Goal: Task Accomplishment & Management: Manage account settings

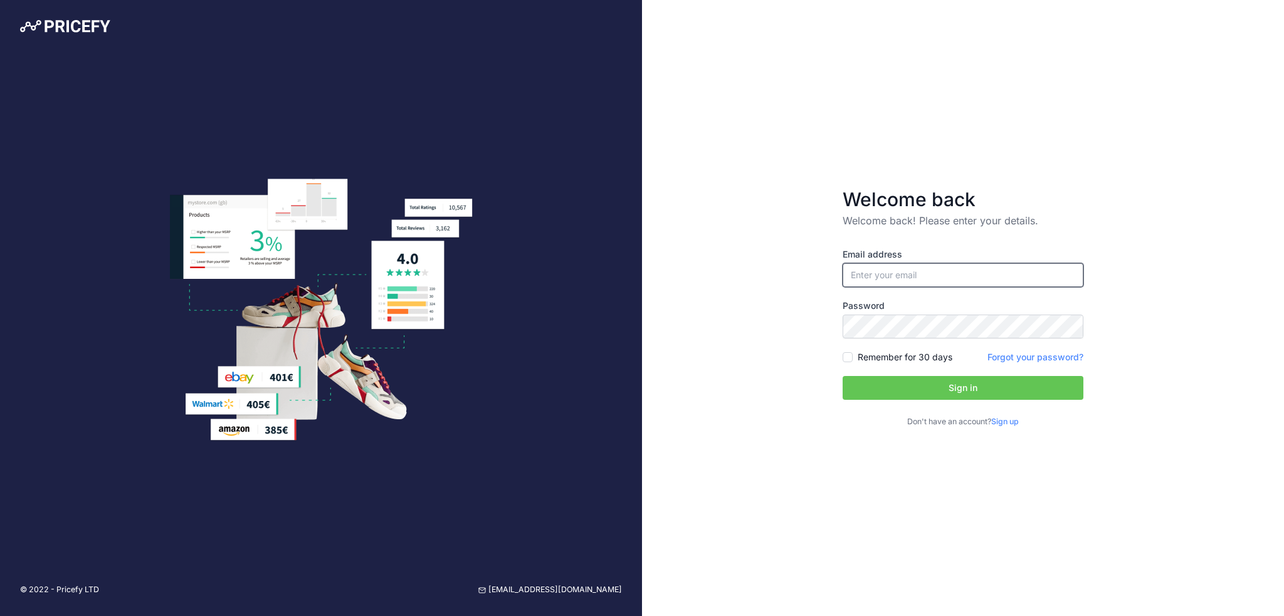
type input "[EMAIL_ADDRESS][DOMAIN_NAME]"
click at [952, 389] on button "Sign in" at bounding box center [962, 388] width 241 height 24
click at [881, 351] on label "Remember for 30 days" at bounding box center [904, 357] width 95 height 13
click at [852, 352] on input "Remember for 30 days" at bounding box center [847, 357] width 10 height 10
checkbox input "true"
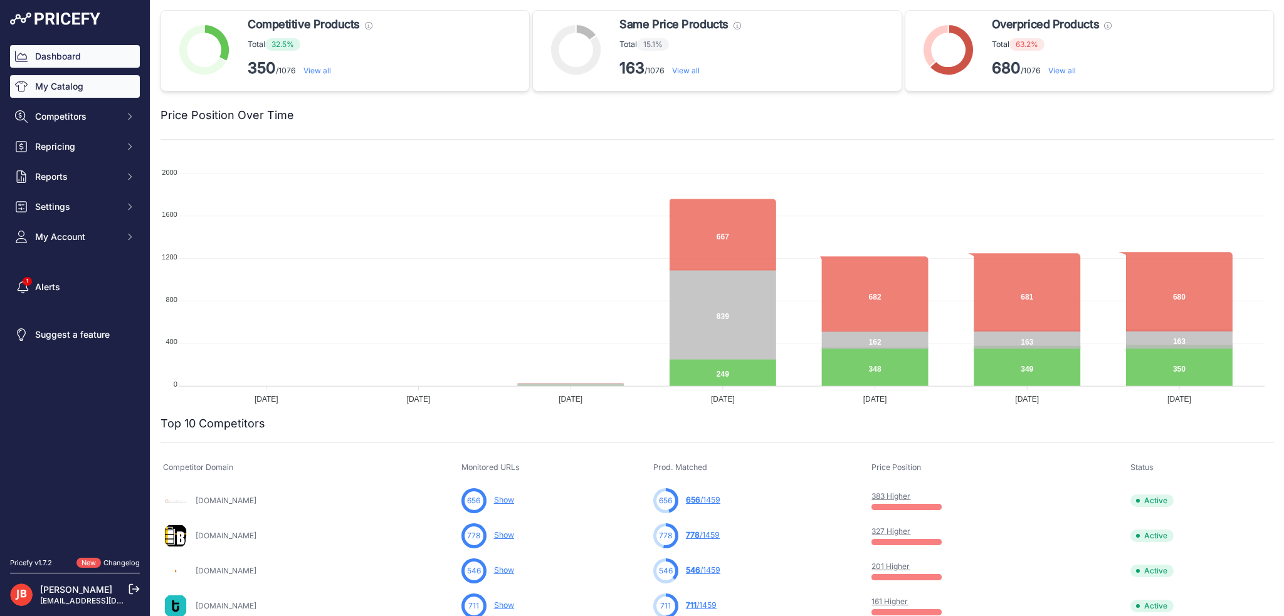
click at [62, 89] on link "My Catalog" at bounding box center [75, 86] width 130 height 23
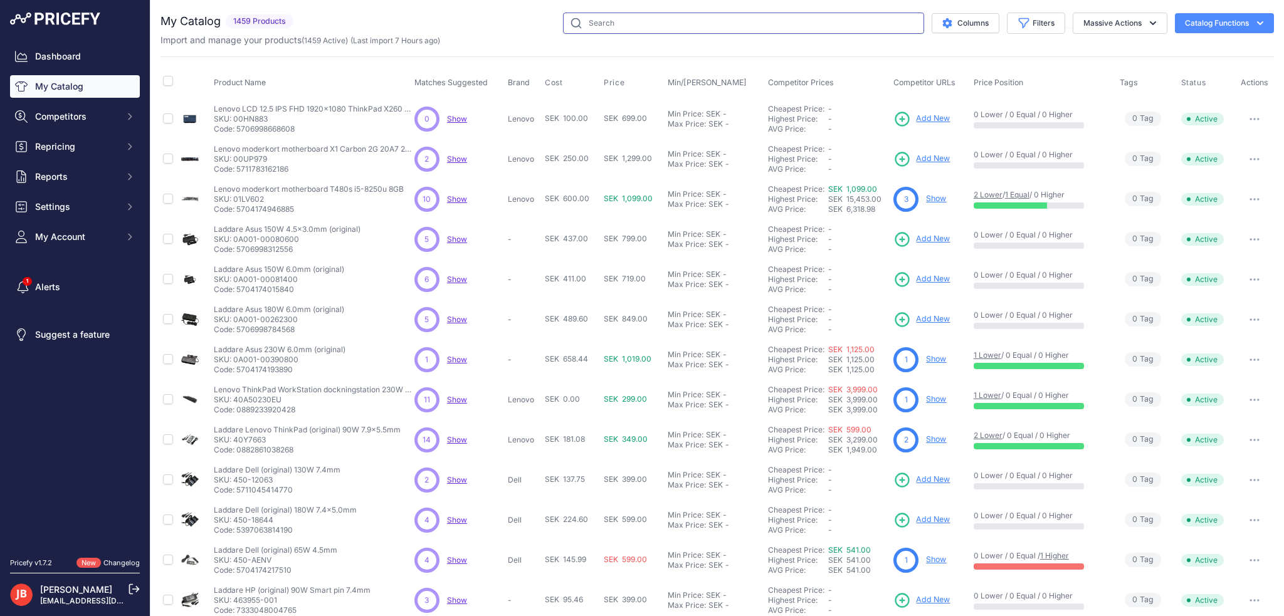
click at [662, 27] on input "text" at bounding box center [743, 23] width 361 height 21
paste input "SJL6762"
type input "SJL6762"
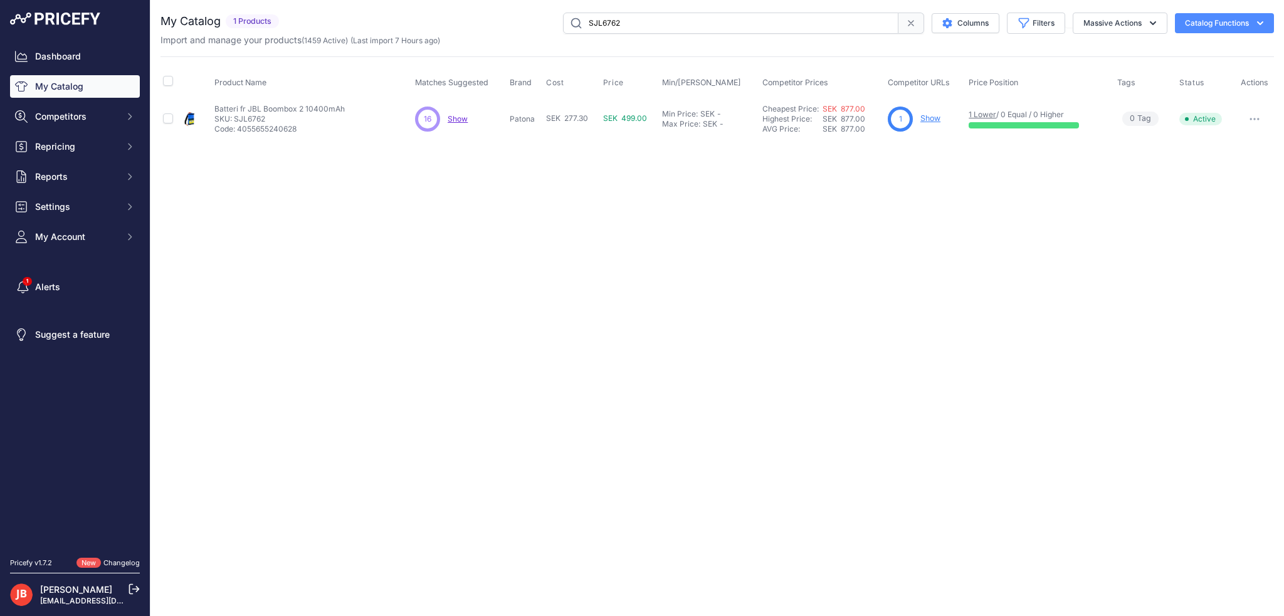
click at [461, 114] on span "Show" at bounding box center [458, 118] width 20 height 9
click at [66, 82] on link "My Catalog" at bounding box center [75, 86] width 130 height 23
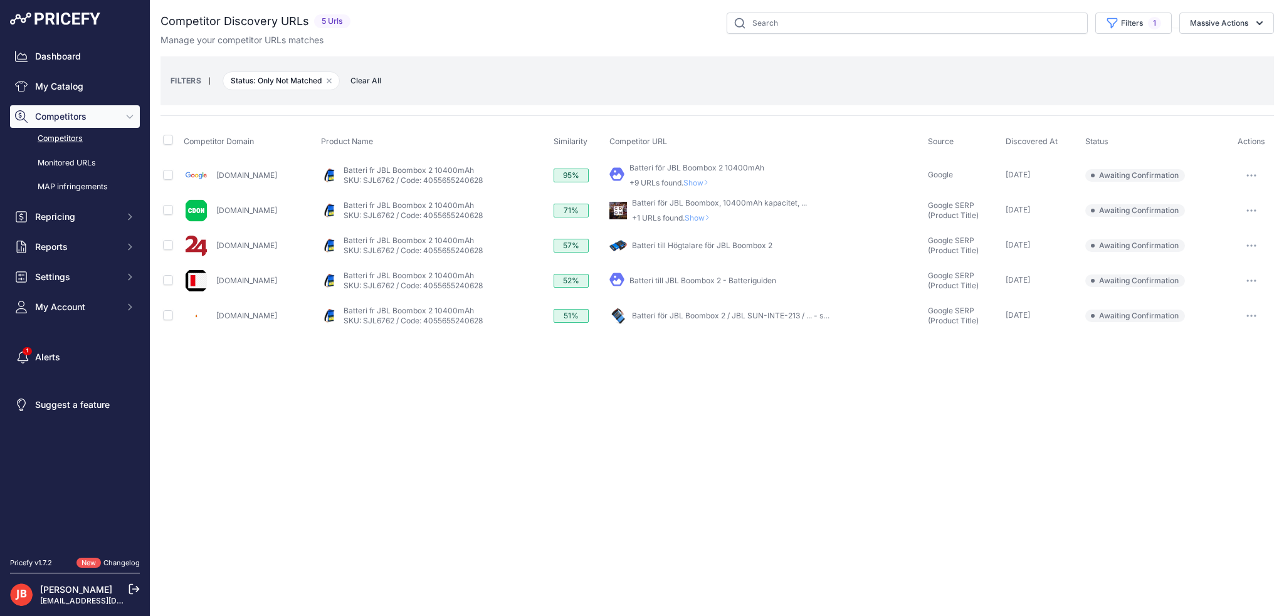
click at [728, 245] on link "Batteri till Högtalare för JBL Boombox 2" at bounding box center [702, 245] width 140 height 9
click at [766, 247] on link "Batteri till Högtalare för JBL Boombox 2" at bounding box center [702, 245] width 140 height 9
click at [170, 313] on input "checkbox" at bounding box center [168, 315] width 10 height 10
checkbox input "true"
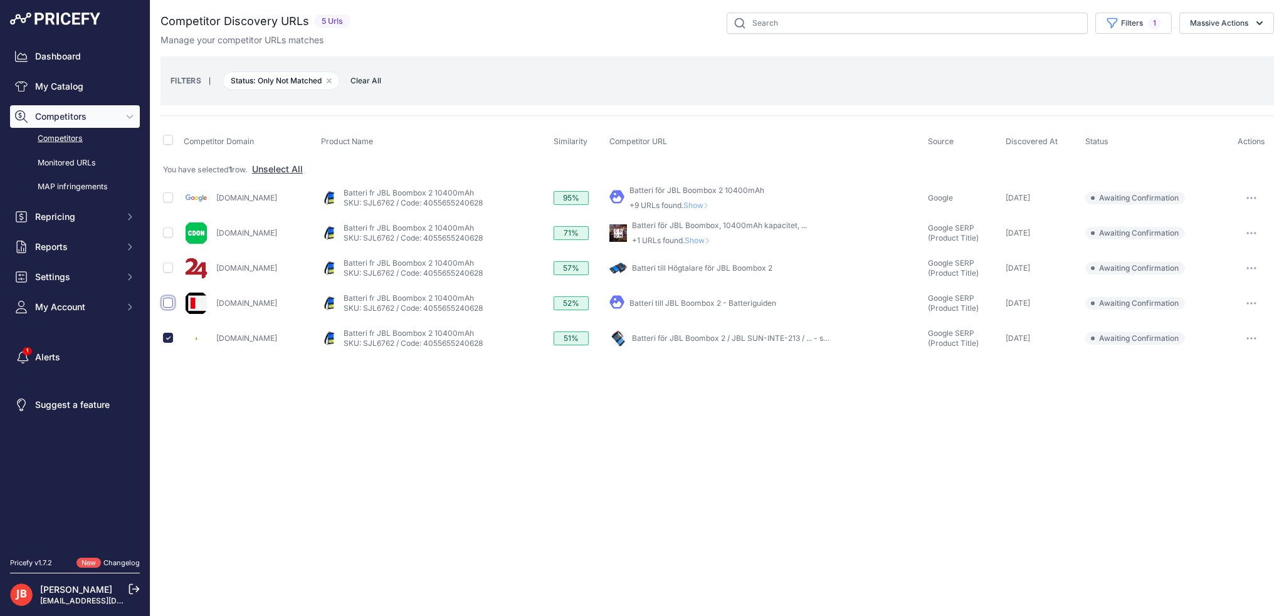
click at [170, 299] on input "checkbox" at bounding box center [168, 303] width 10 height 10
checkbox input "true"
click at [166, 288] on td at bounding box center [170, 303] width 21 height 35
click at [168, 264] on input "checkbox" at bounding box center [168, 268] width 10 height 10
checkbox input "true"
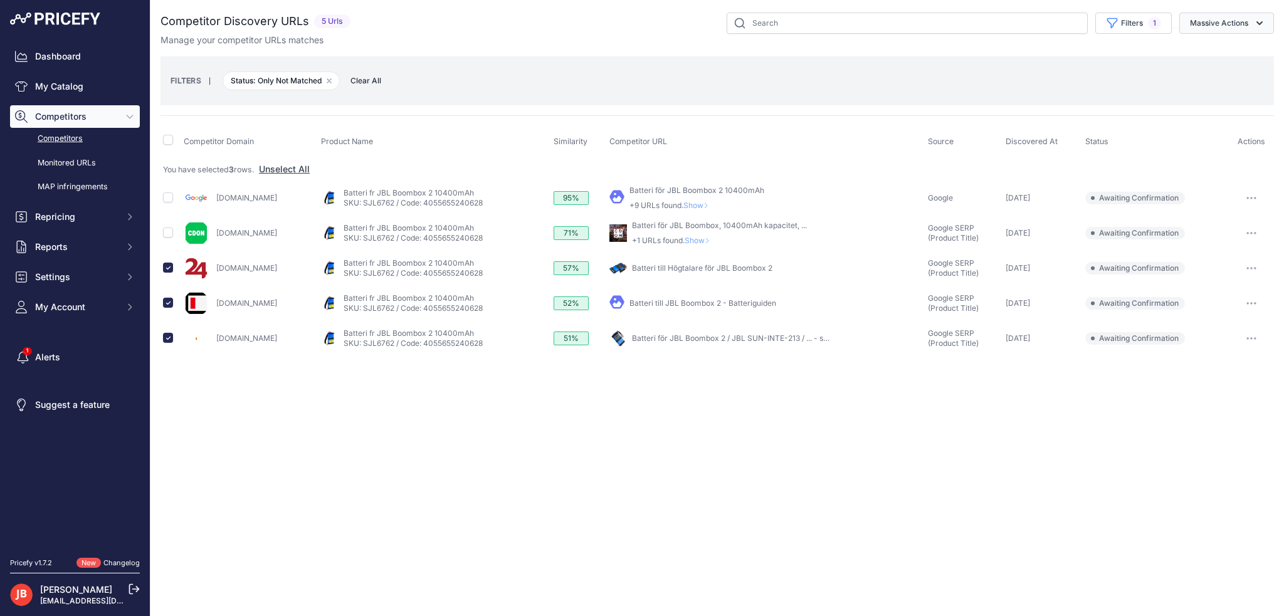
click at [1244, 28] on button "Massive Actions" at bounding box center [1226, 23] width 95 height 21
click at [1228, 52] on span "Confirm Match" at bounding box center [1213, 52] width 61 height 11
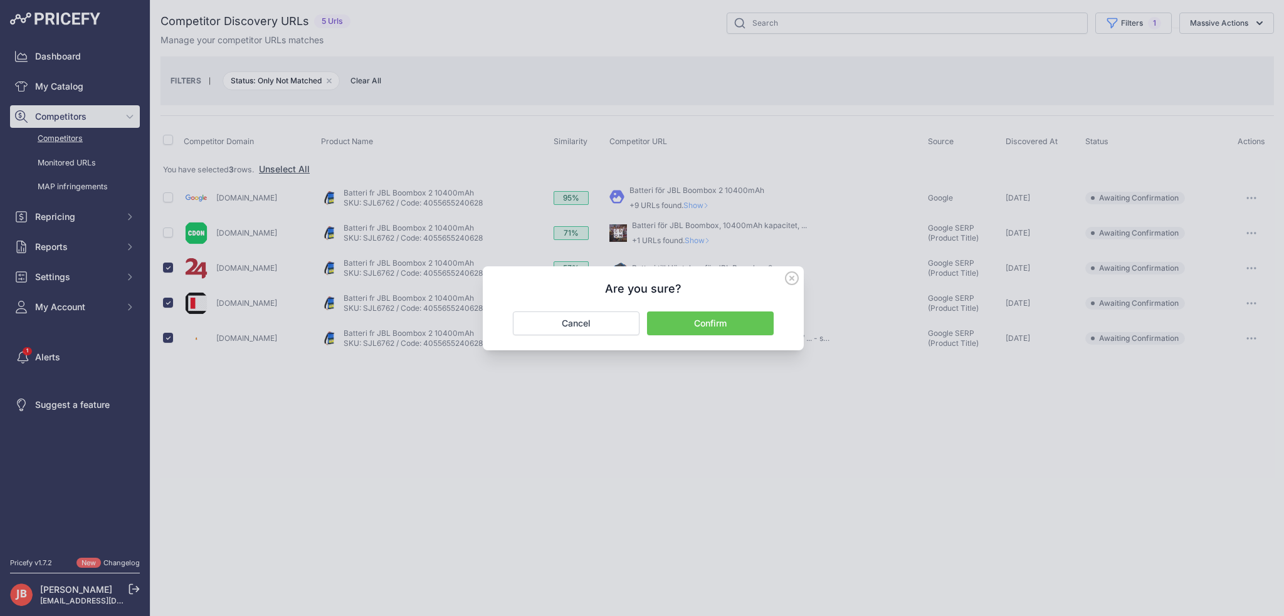
click at [700, 324] on button "Confirm" at bounding box center [710, 324] width 127 height 24
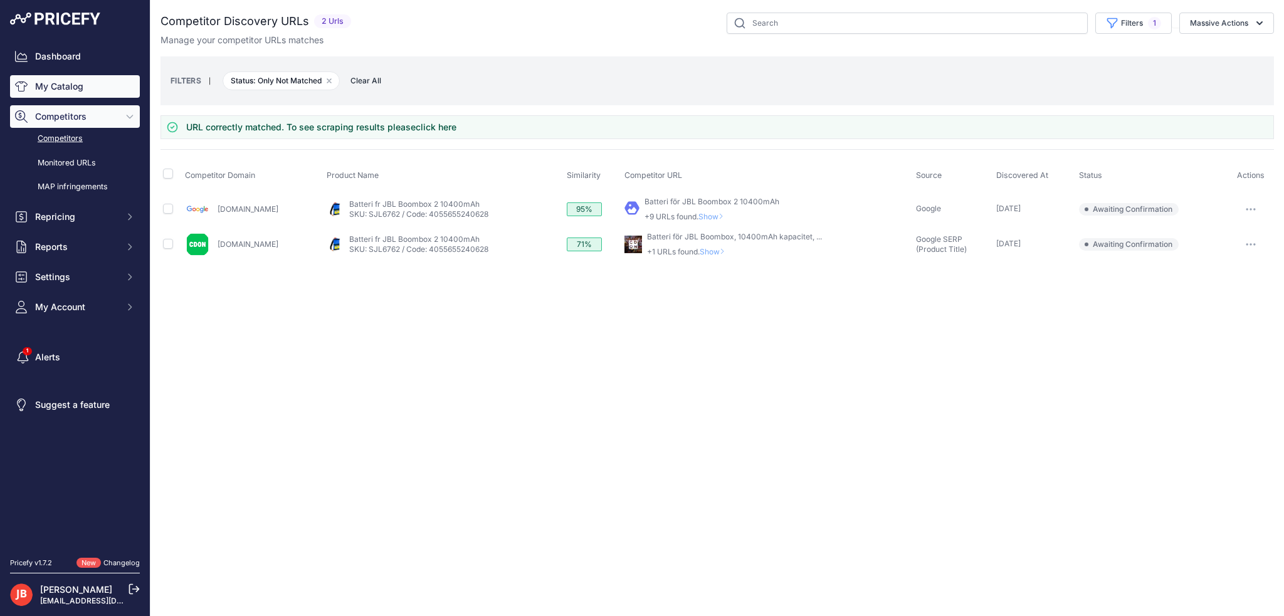
click at [66, 85] on link "My Catalog" at bounding box center [75, 86] width 130 height 23
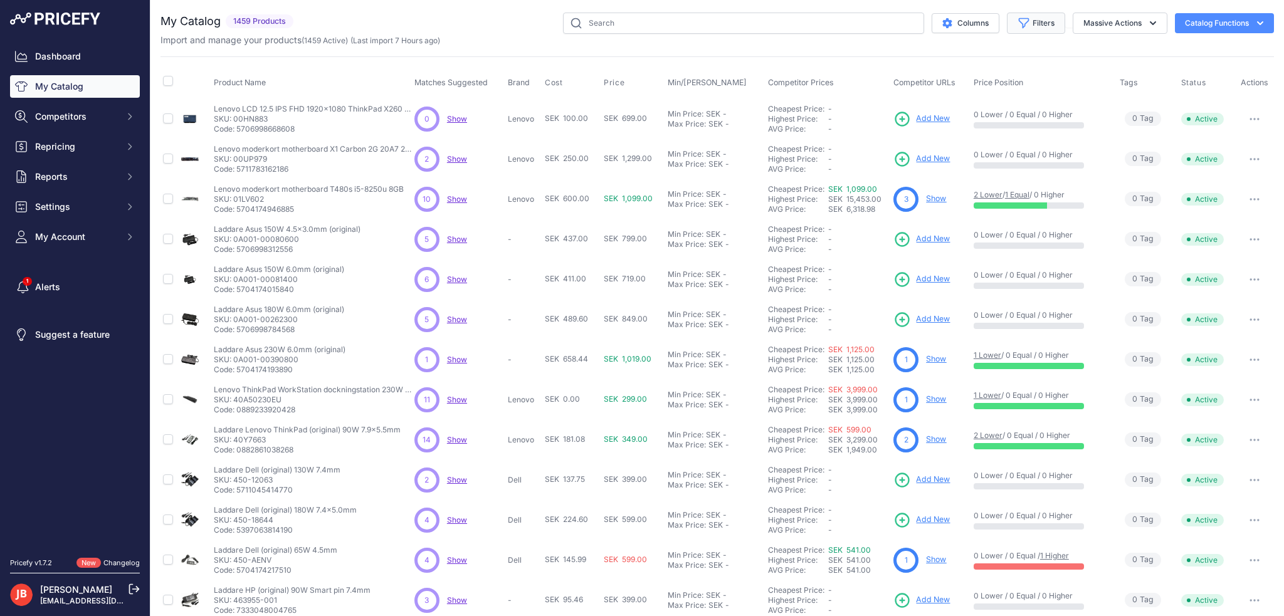
click at [1026, 14] on button "Filters" at bounding box center [1036, 23] width 58 height 21
click at [995, 69] on select "All Status Only Enabled Only Disabled" at bounding box center [995, 71] width 120 height 21
click at [1002, 120] on select "Select an option Matched Unmatched" at bounding box center [995, 123] width 120 height 21
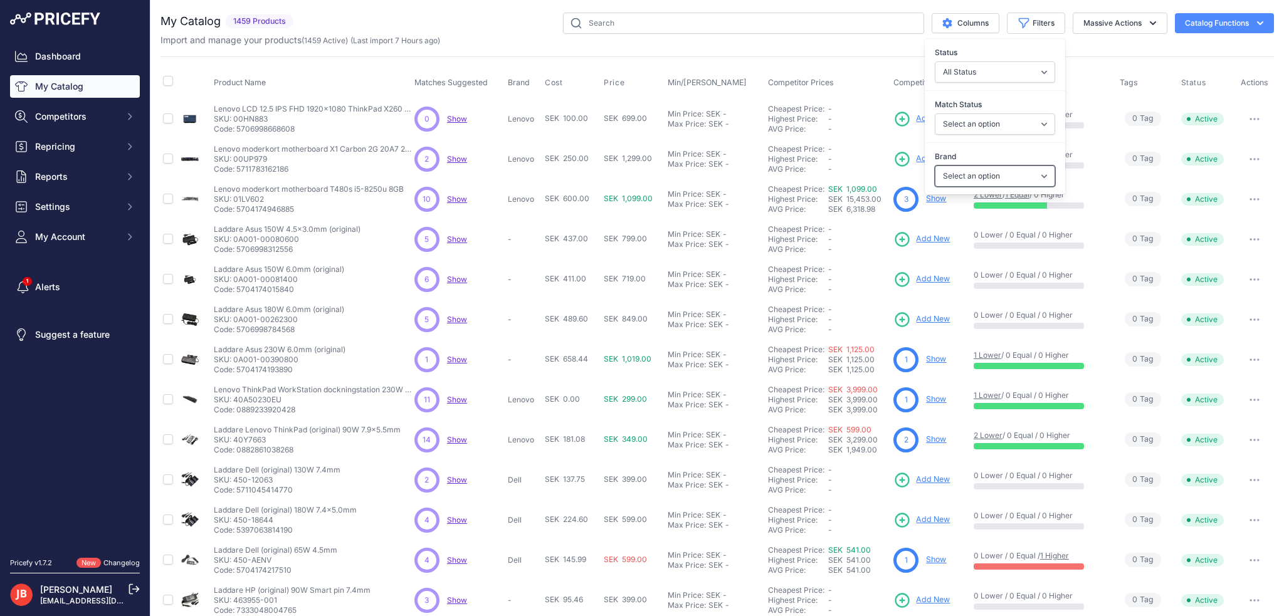
click at [995, 175] on select "Select an option Acer Apple Asus Blueparts Dell Deltaco eQuipIT eSUN Green Cell…" at bounding box center [995, 175] width 120 height 21
drag, startPoint x: 995, startPoint y: 175, endPoint x: 994, endPoint y: 167, distance: 7.8
click at [995, 175] on select "Select an option Acer Apple Asus Blueparts Dell Deltaco eQuipIT eSUN Green Cell…" at bounding box center [995, 175] width 120 height 21
click at [1036, 18] on button "Filters" at bounding box center [1036, 23] width 58 height 21
click at [1037, 23] on button "Filters" at bounding box center [1036, 23] width 58 height 21
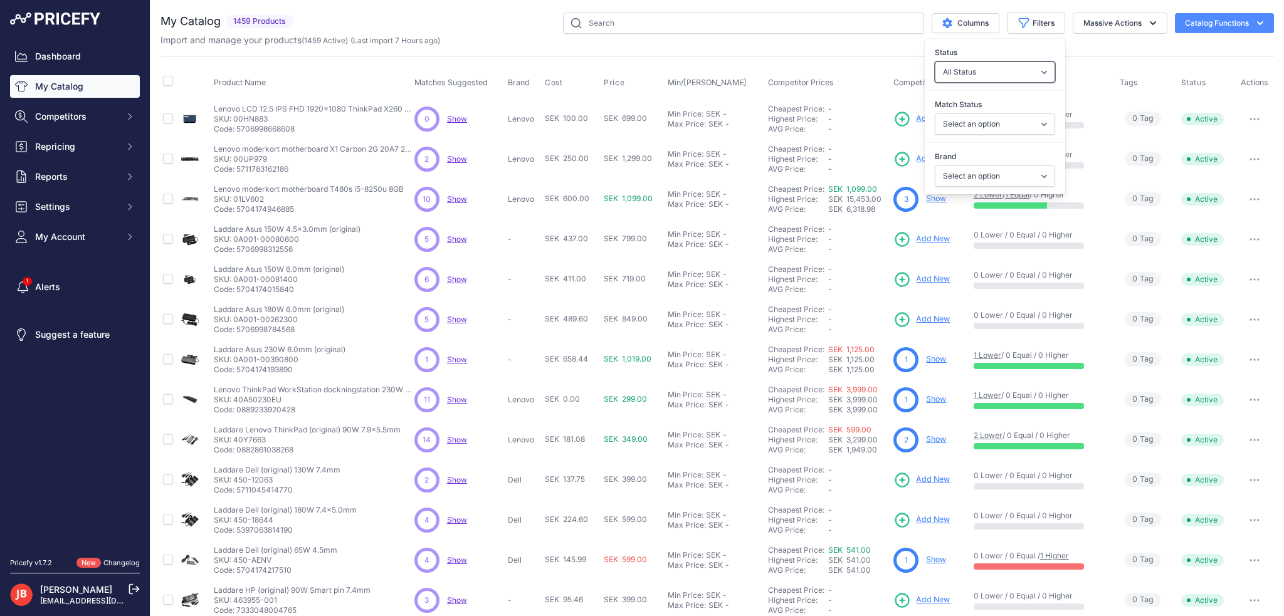
click at [987, 71] on select "All Status Only Enabled Only Disabled" at bounding box center [995, 71] width 120 height 21
click at [987, 122] on select "Select an option Matched Unmatched" at bounding box center [995, 123] width 120 height 21
drag, startPoint x: 987, startPoint y: 122, endPoint x: 988, endPoint y: 147, distance: 25.7
click at [987, 122] on select "Select an option Matched Unmatched" at bounding box center [995, 123] width 120 height 21
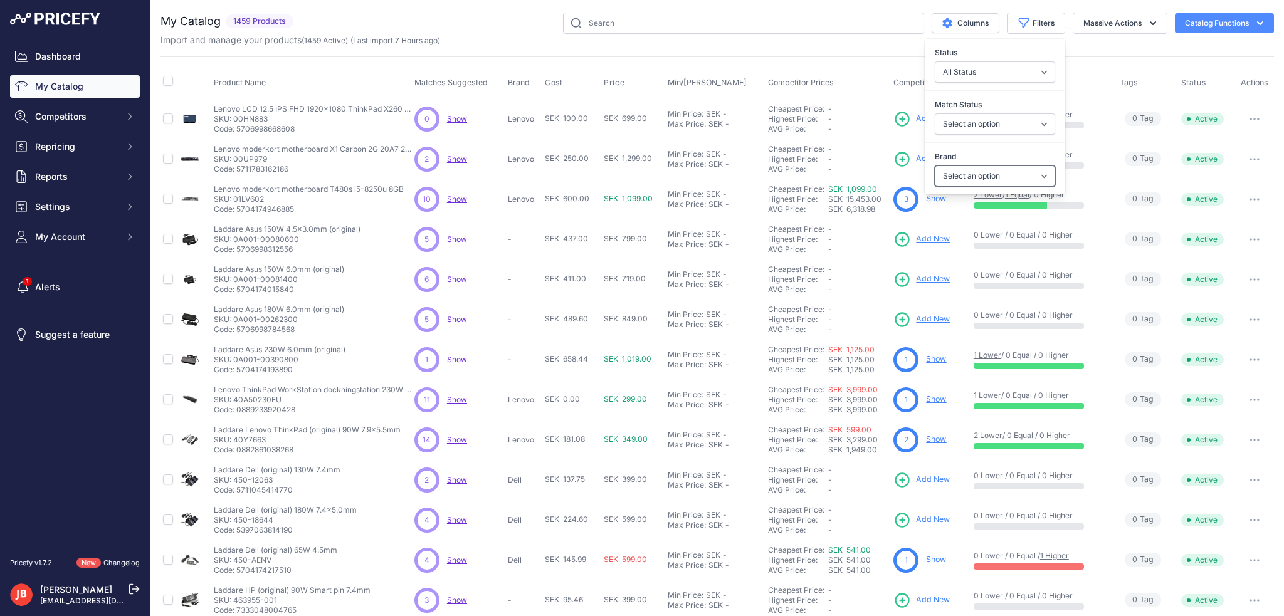
click at [983, 177] on select "Select an option Acer Apple Asus Blueparts Dell Deltaco eQuipIT eSUN Green Cell…" at bounding box center [995, 175] width 120 height 21
click at [983, 172] on select "Select an option Acer Apple Asus Blueparts Dell Deltaco eQuipIT eSUN Green Cell…" at bounding box center [995, 175] width 120 height 21
click at [321, 60] on div "Product Name Matches Suggested Brand Cost" at bounding box center [716, 378] width 1113 height 644
click at [1008, 81] on span "Price Position" at bounding box center [998, 82] width 50 height 9
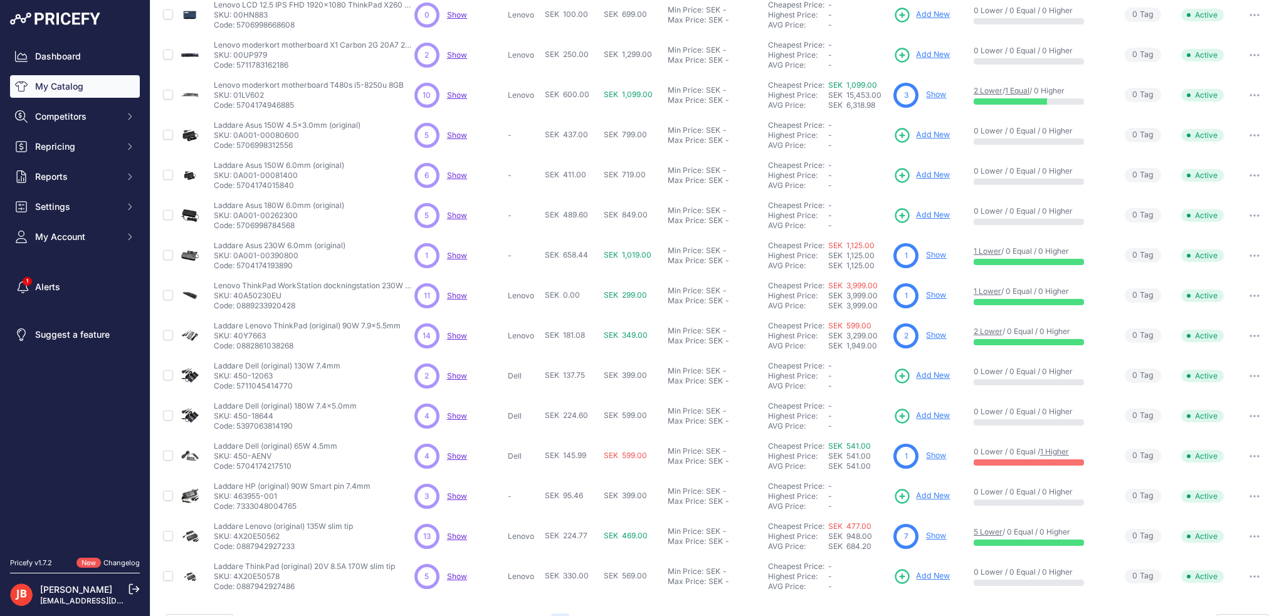
scroll to position [125, 0]
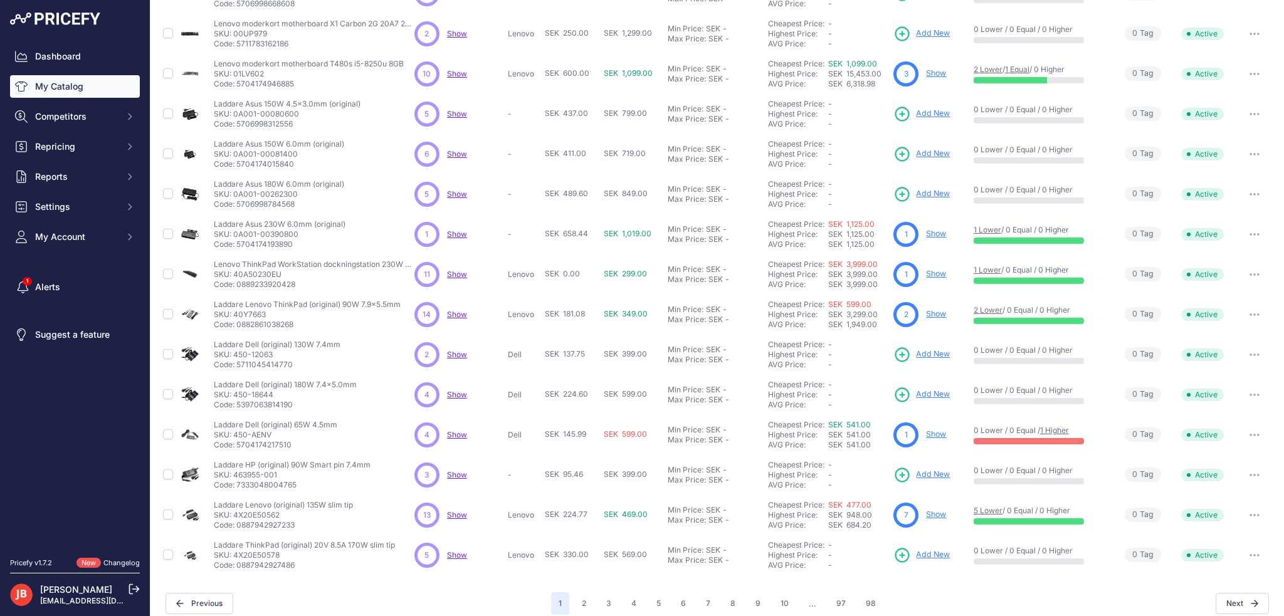
click at [451, 310] on span "Show" at bounding box center [457, 314] width 20 height 9
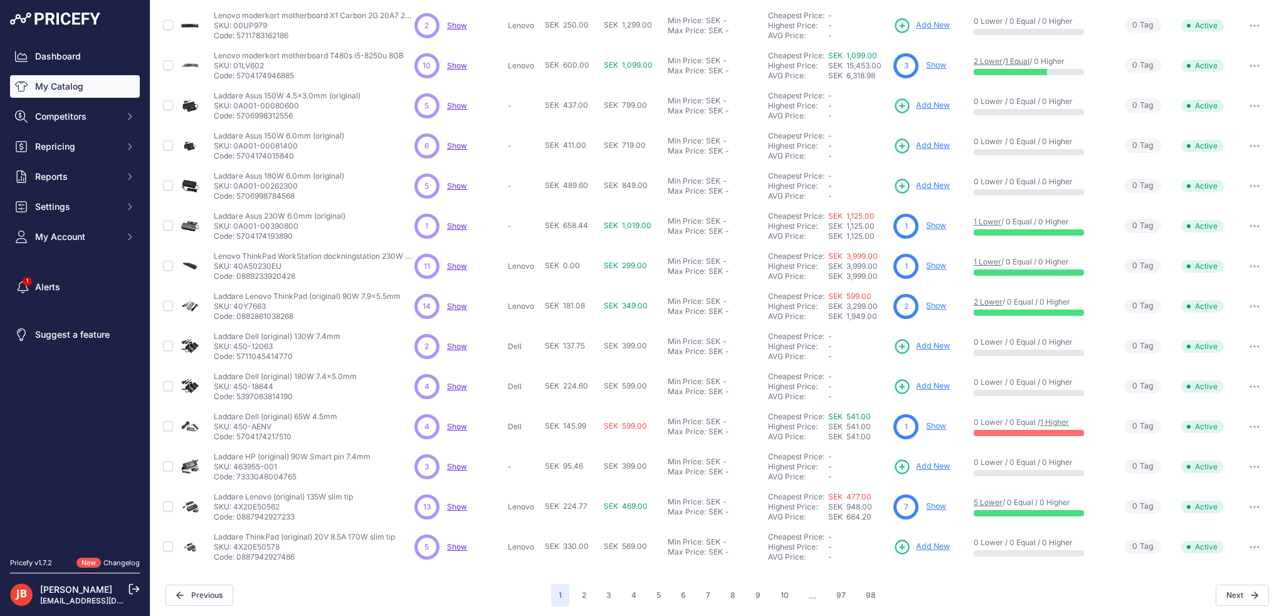
scroll to position [135, 0]
click at [459, 505] on span "Show" at bounding box center [457, 504] width 20 height 9
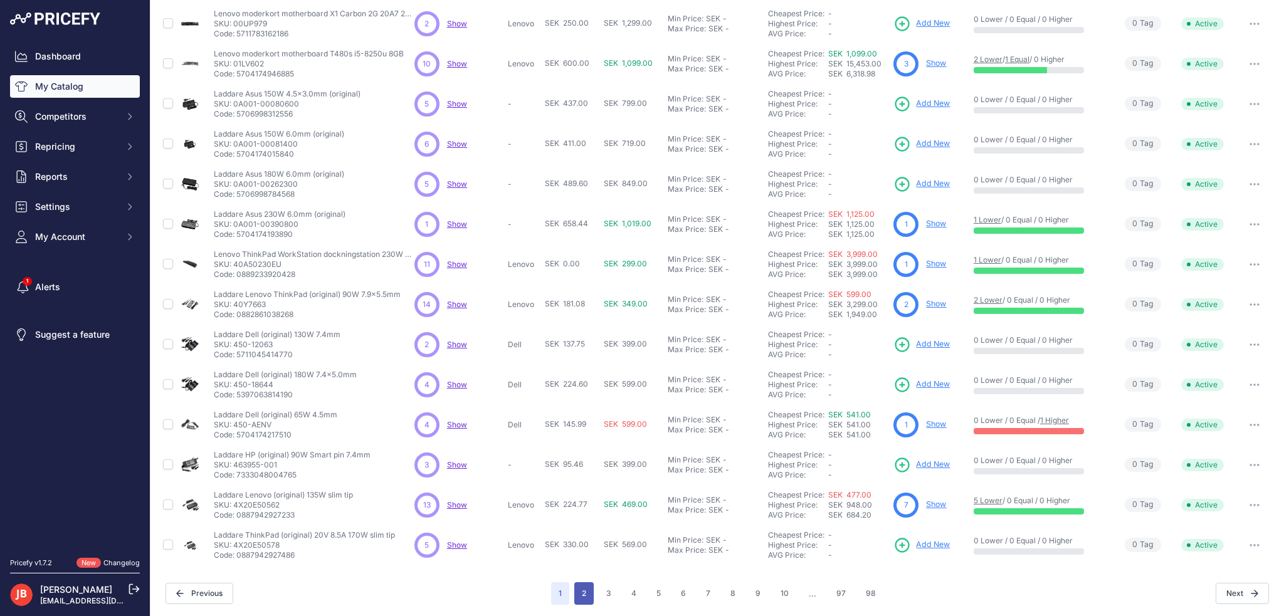
click at [582, 592] on button "2" at bounding box center [583, 593] width 19 height 23
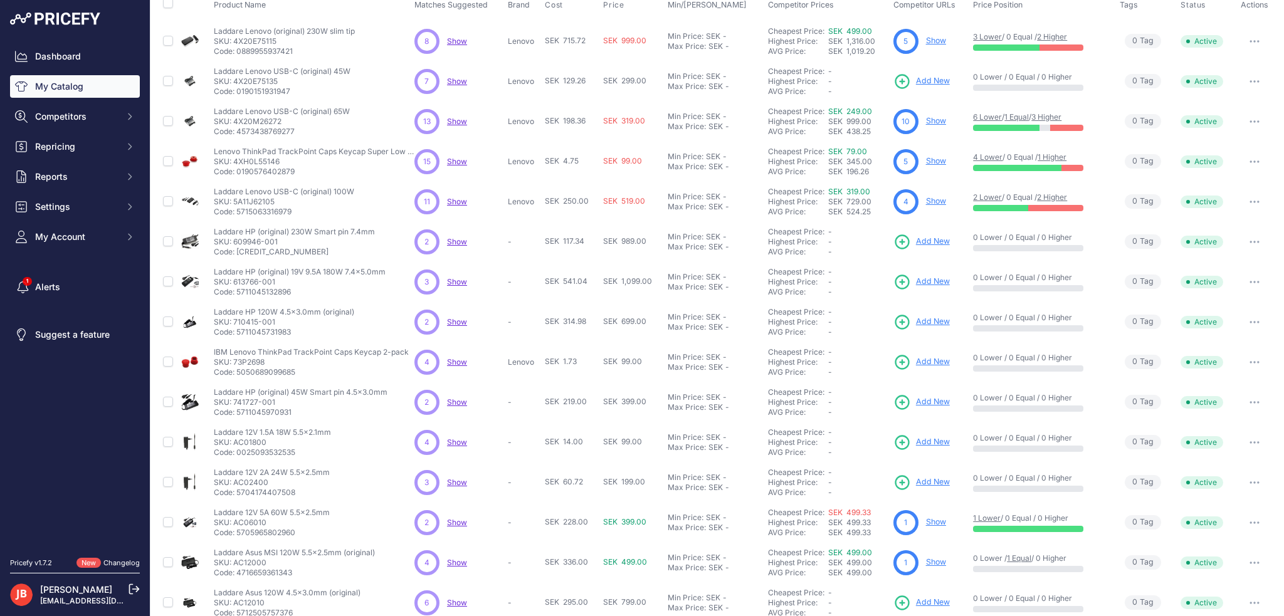
scroll to position [135, 0]
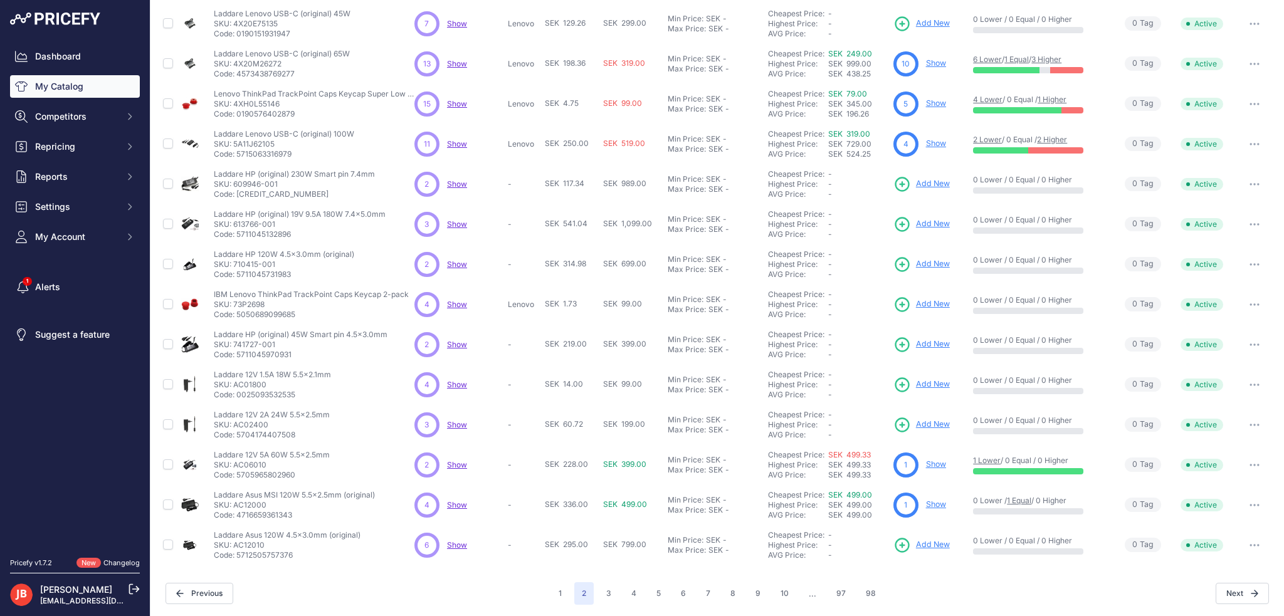
click at [453, 461] on span "Show" at bounding box center [457, 464] width 20 height 9
click at [459, 503] on span "Show" at bounding box center [457, 504] width 20 height 9
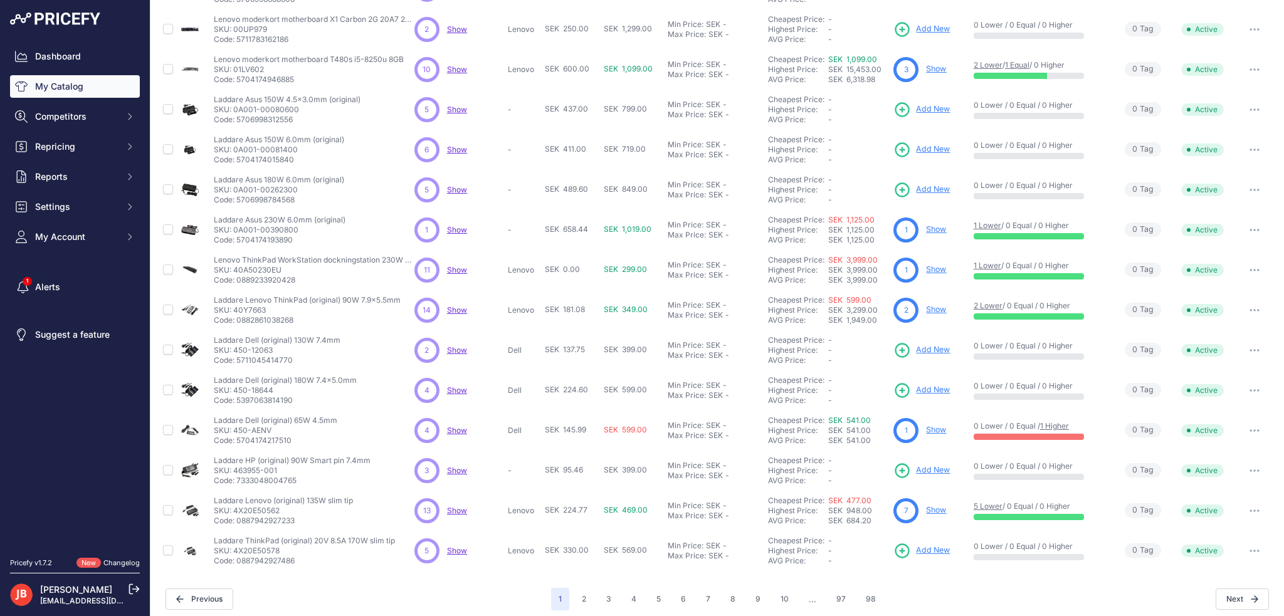
scroll to position [135, 0]
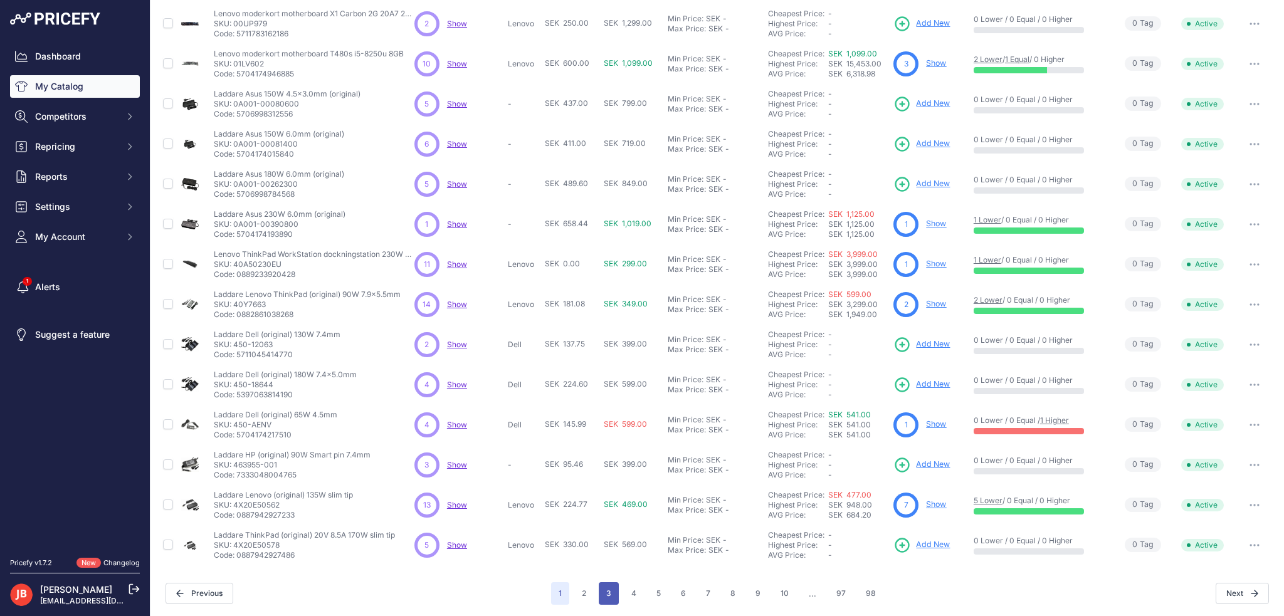
click at [599, 592] on button "3" at bounding box center [609, 593] width 20 height 23
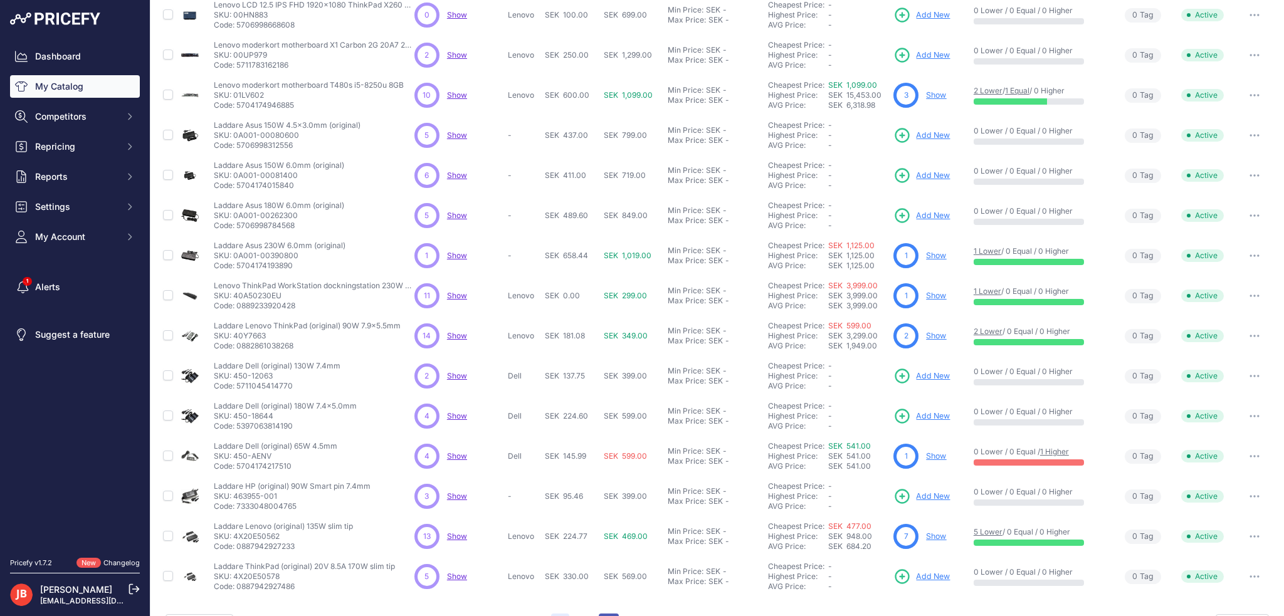
scroll to position [167, 0]
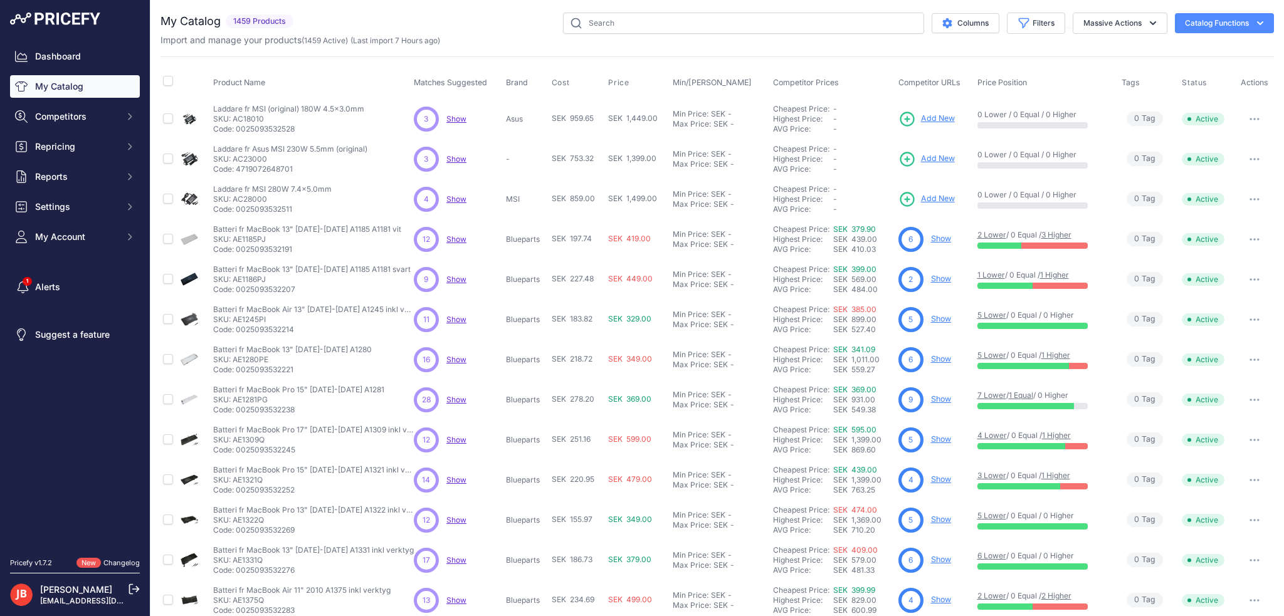
click at [450, 317] on span "Show" at bounding box center [456, 319] width 20 height 9
click at [456, 401] on span "Show" at bounding box center [456, 399] width 20 height 9
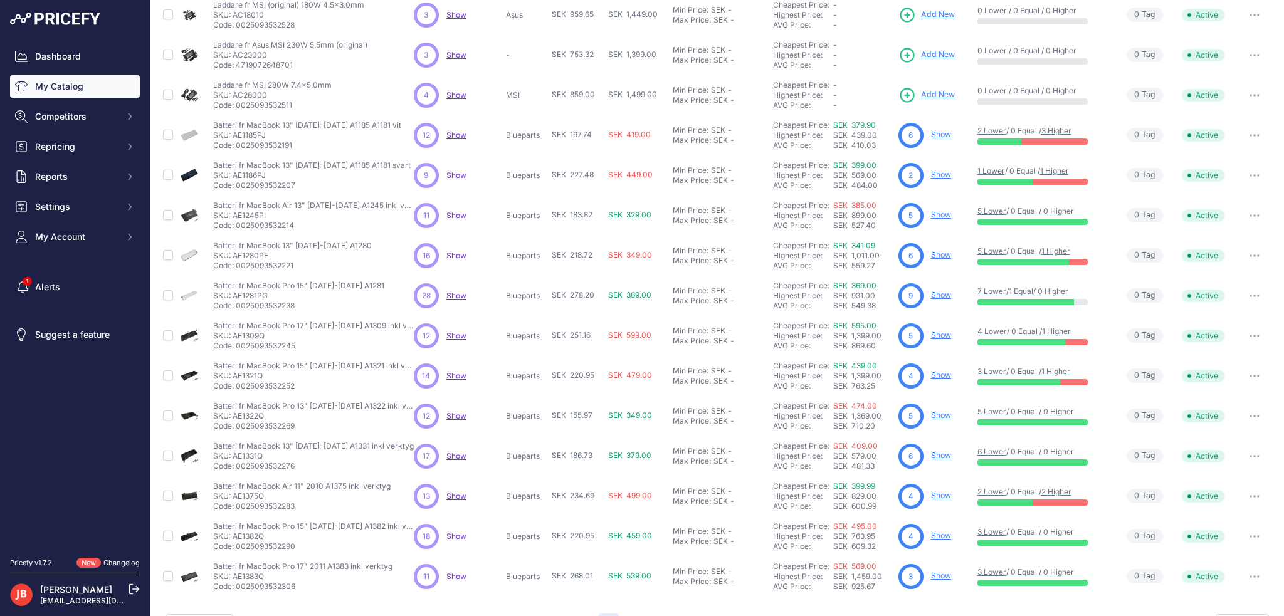
scroll to position [125, 0]
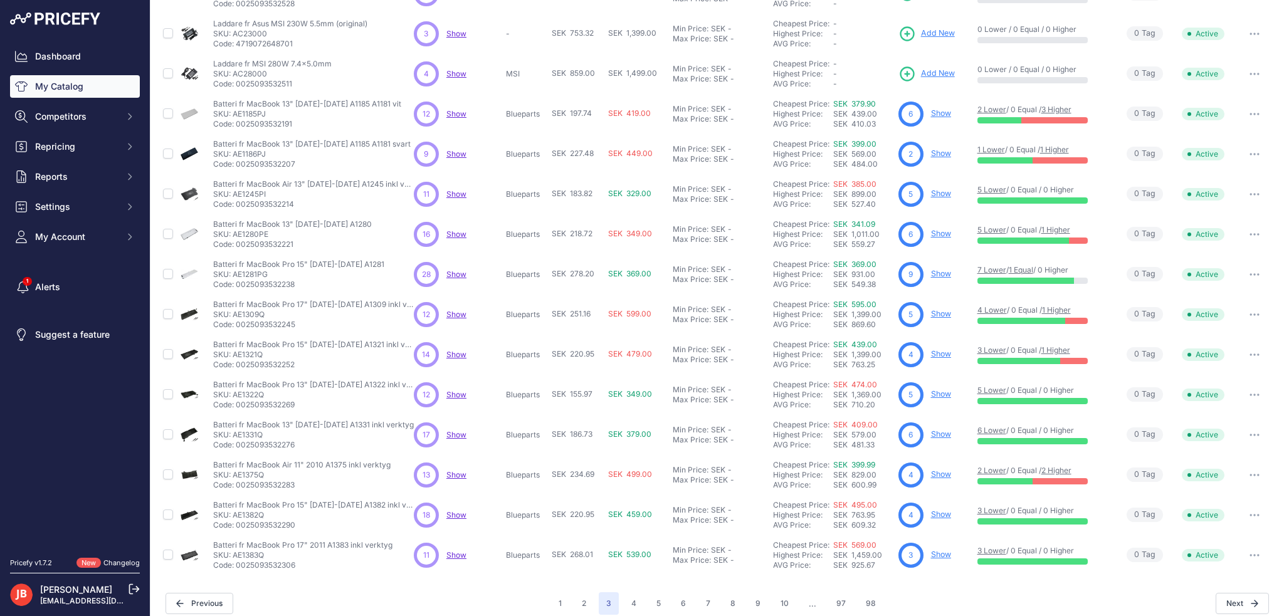
click at [461, 390] on span "Show" at bounding box center [456, 394] width 20 height 9
click at [631, 601] on button "4" at bounding box center [634, 603] width 20 height 23
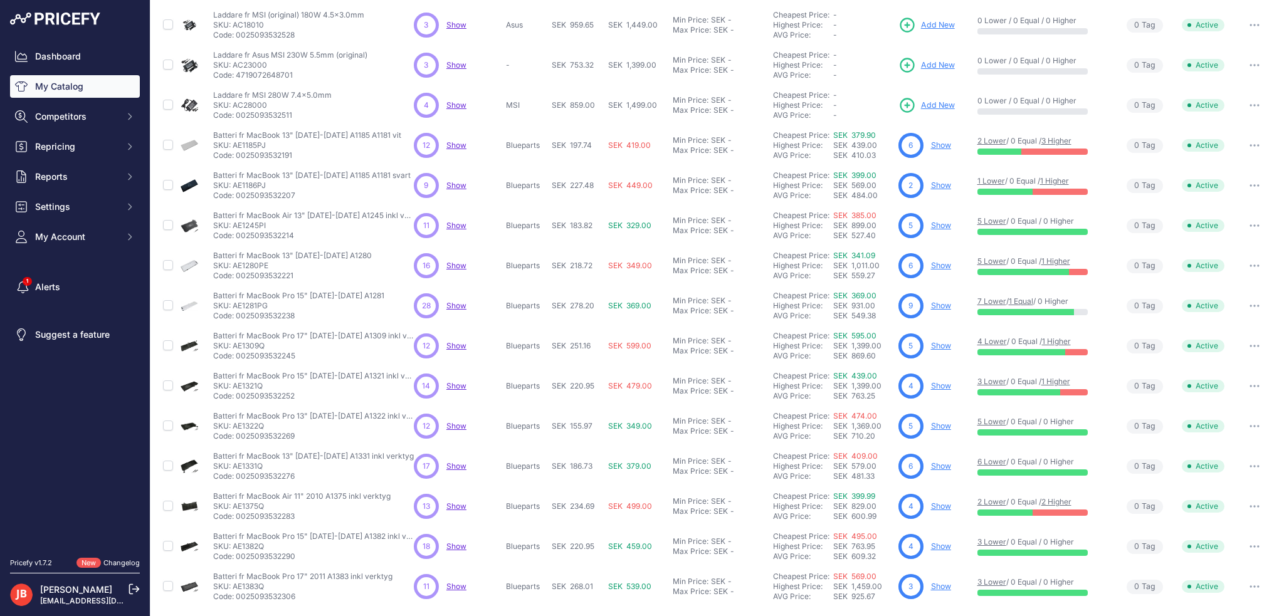
scroll to position [157, 0]
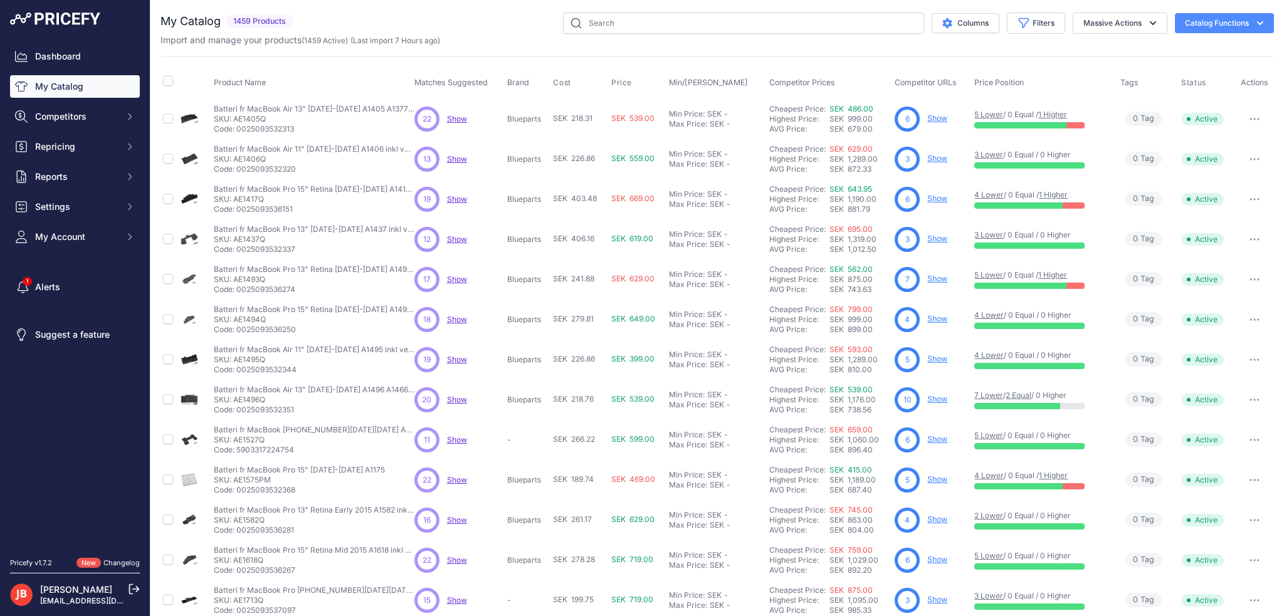
click at [451, 235] on span "Show" at bounding box center [457, 238] width 20 height 9
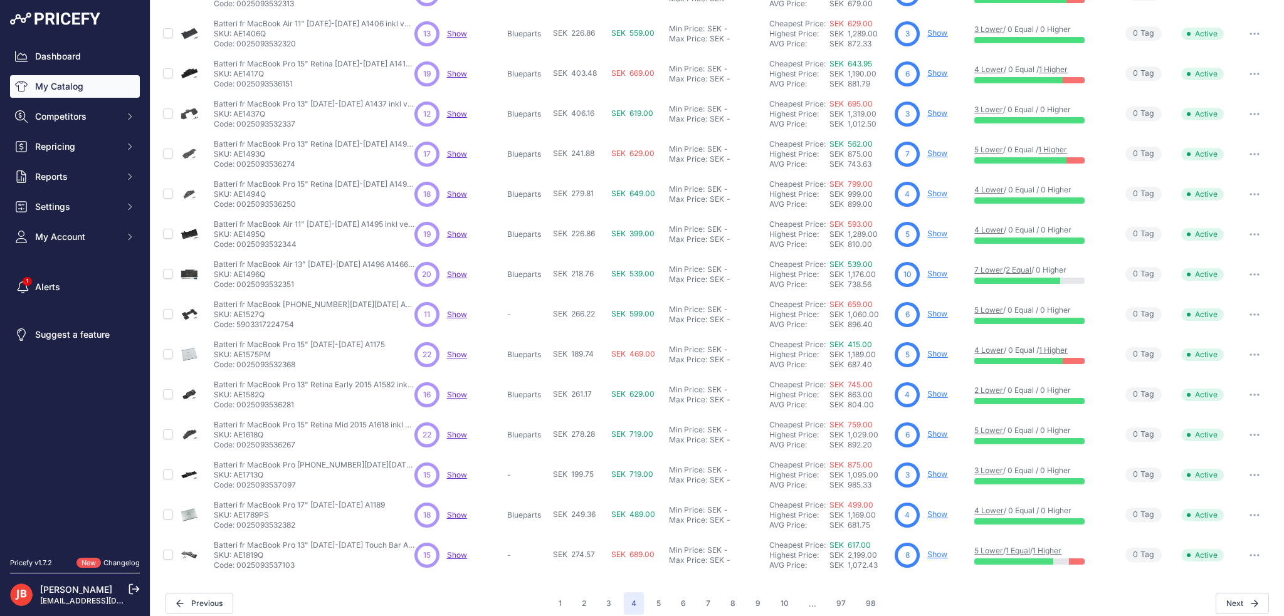
click at [452, 395] on span "Show" at bounding box center [457, 394] width 20 height 9
click at [447, 396] on span "Show" at bounding box center [457, 394] width 20 height 9
click at [650, 597] on button "5" at bounding box center [658, 603] width 19 height 23
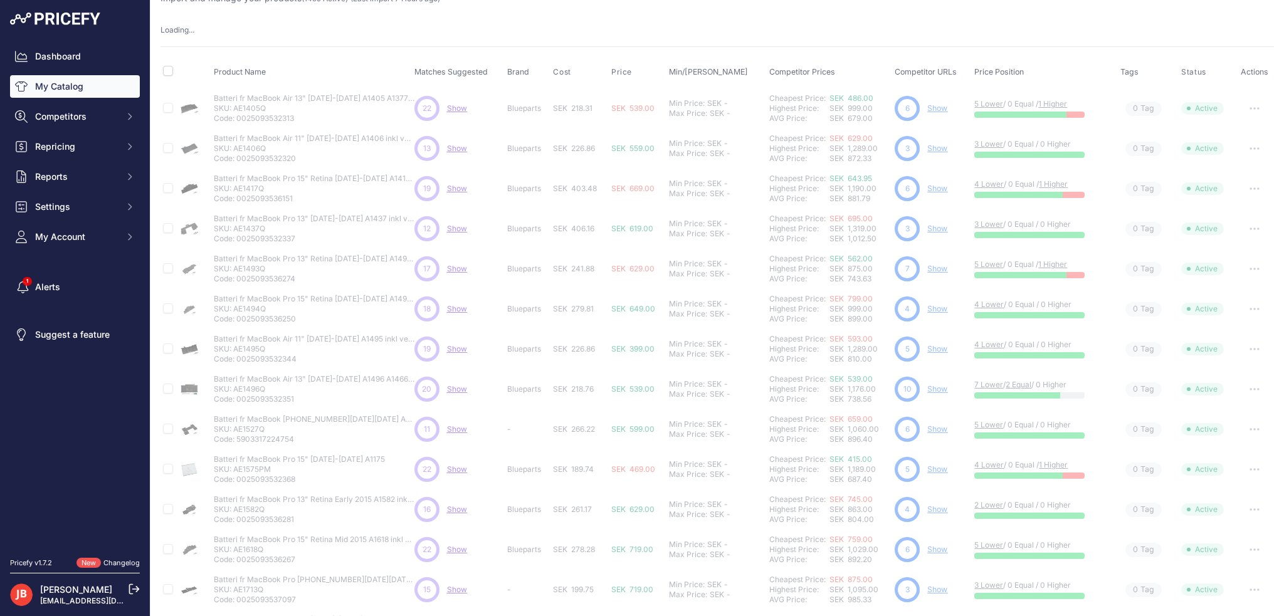
scroll to position [0, 0]
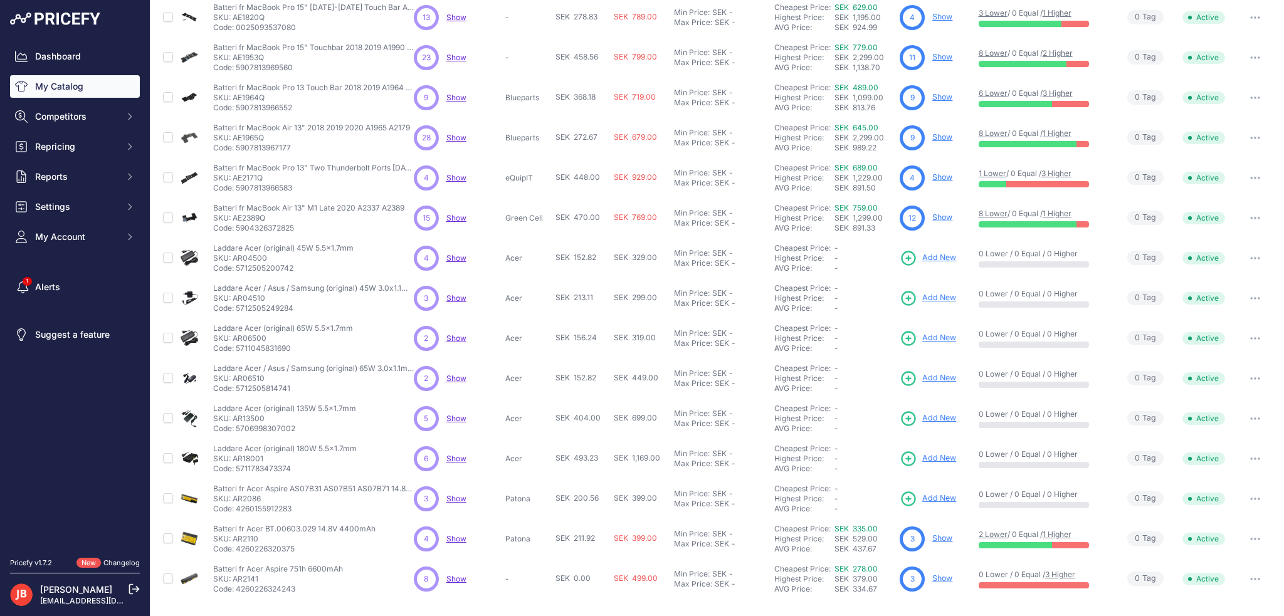
scroll to position [135, 0]
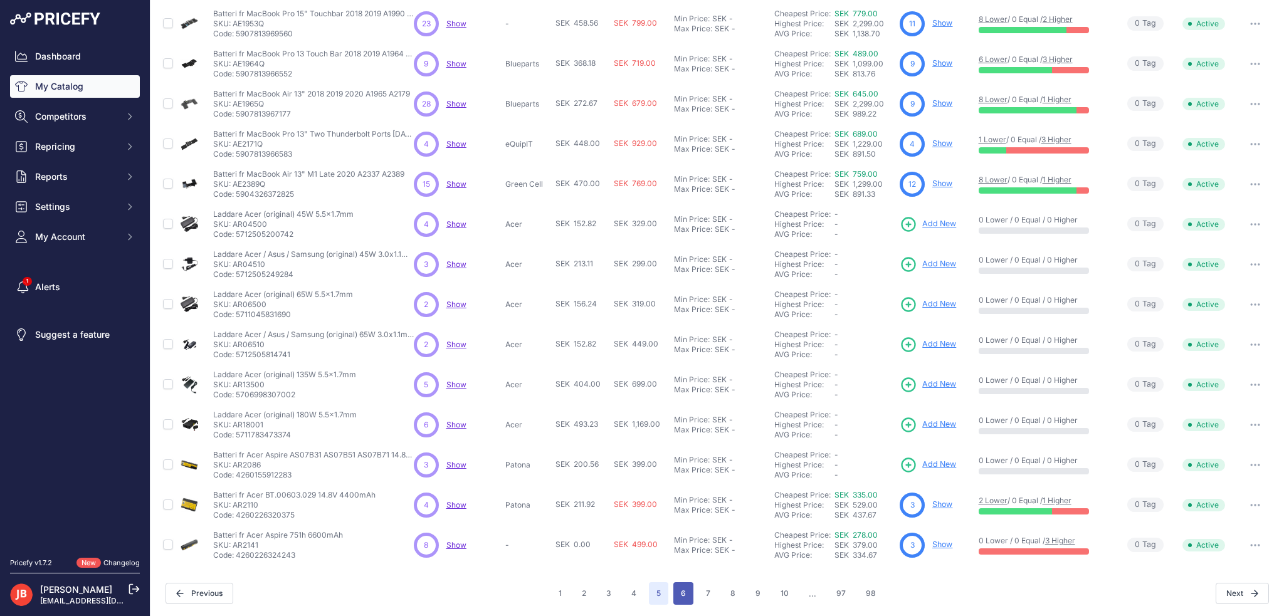
click at [679, 594] on button "6" at bounding box center [683, 593] width 20 height 23
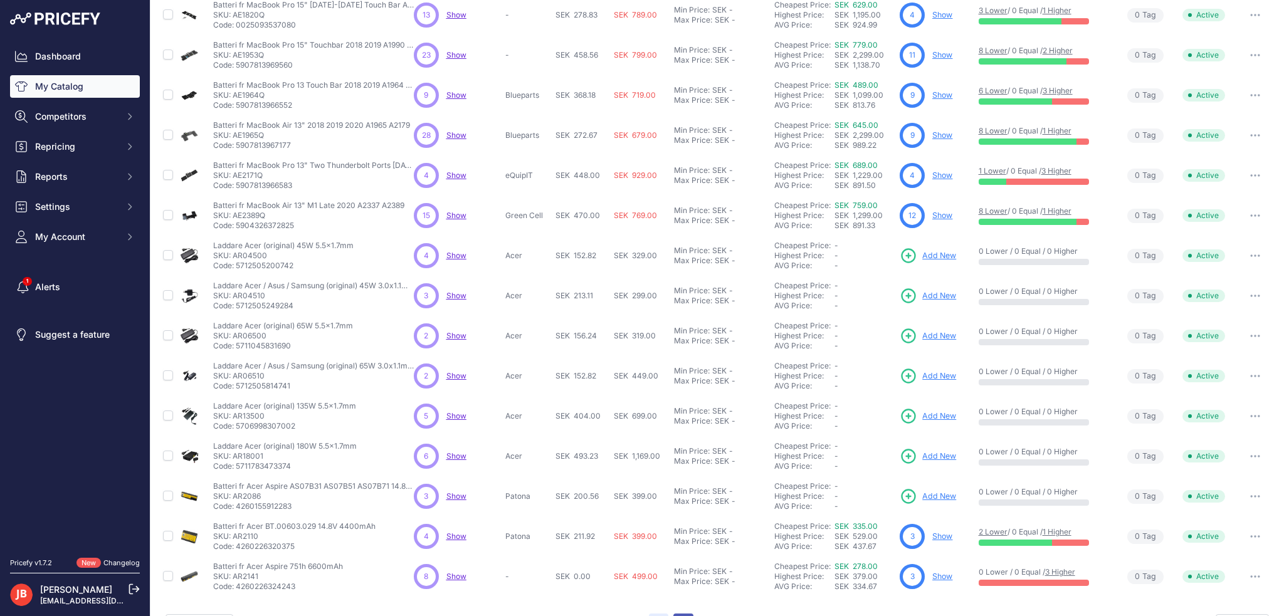
scroll to position [167, 0]
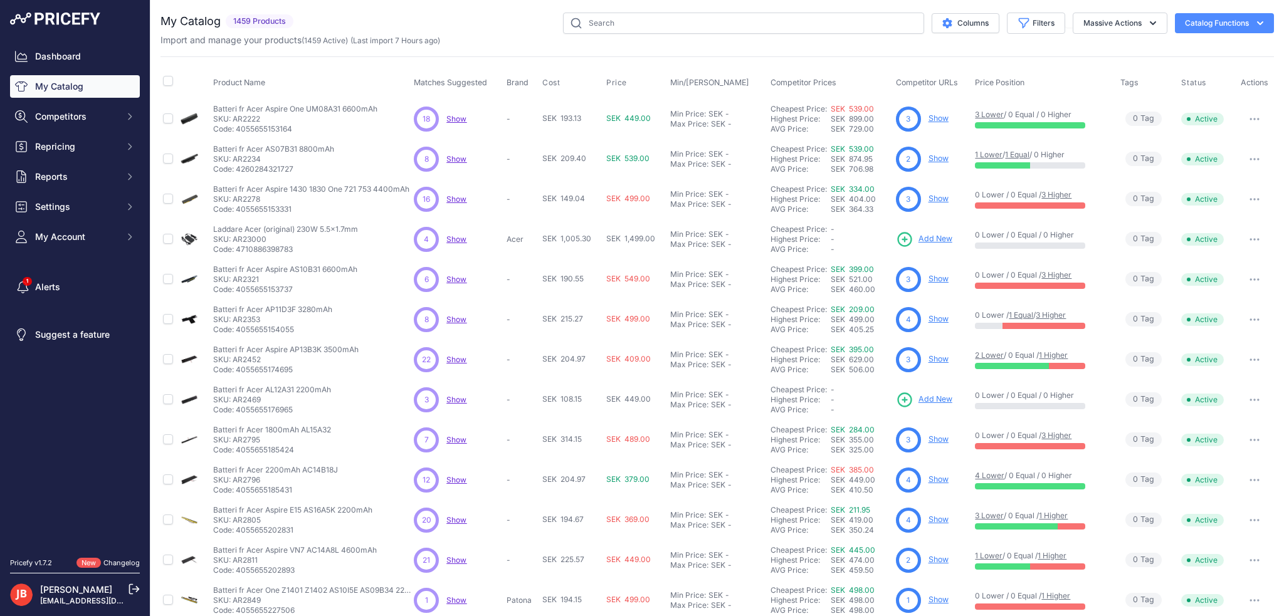
click at [458, 115] on span "Show" at bounding box center [456, 118] width 20 height 9
click at [454, 475] on span "Show" at bounding box center [456, 479] width 20 height 9
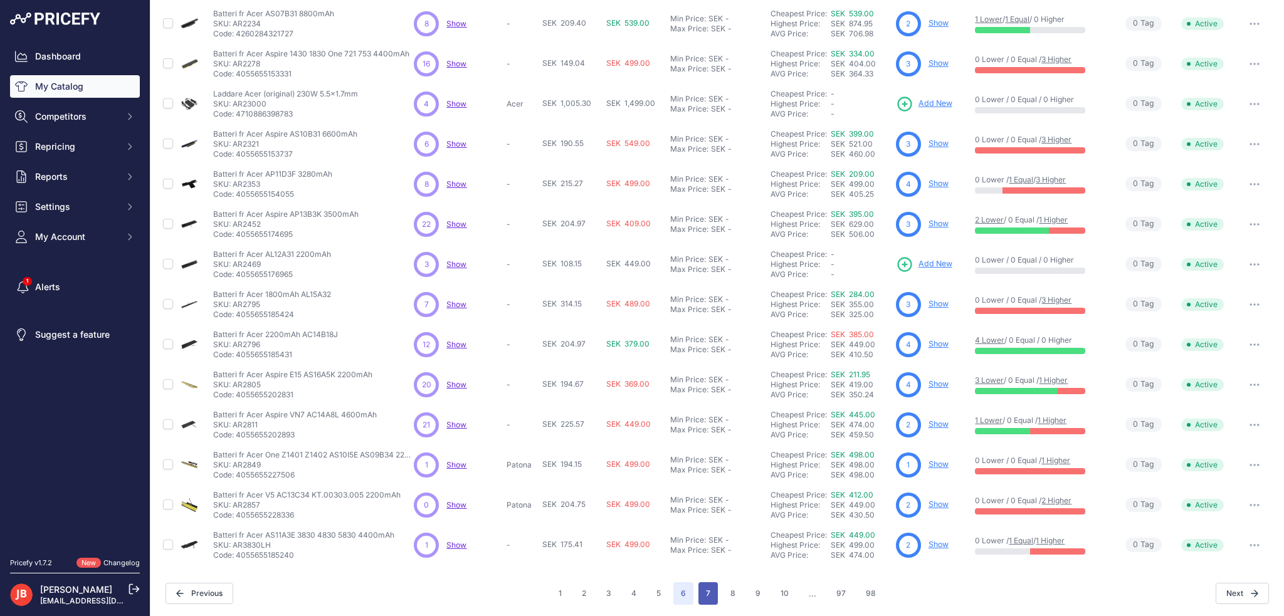
click at [707, 595] on button "7" at bounding box center [707, 593] width 19 height 23
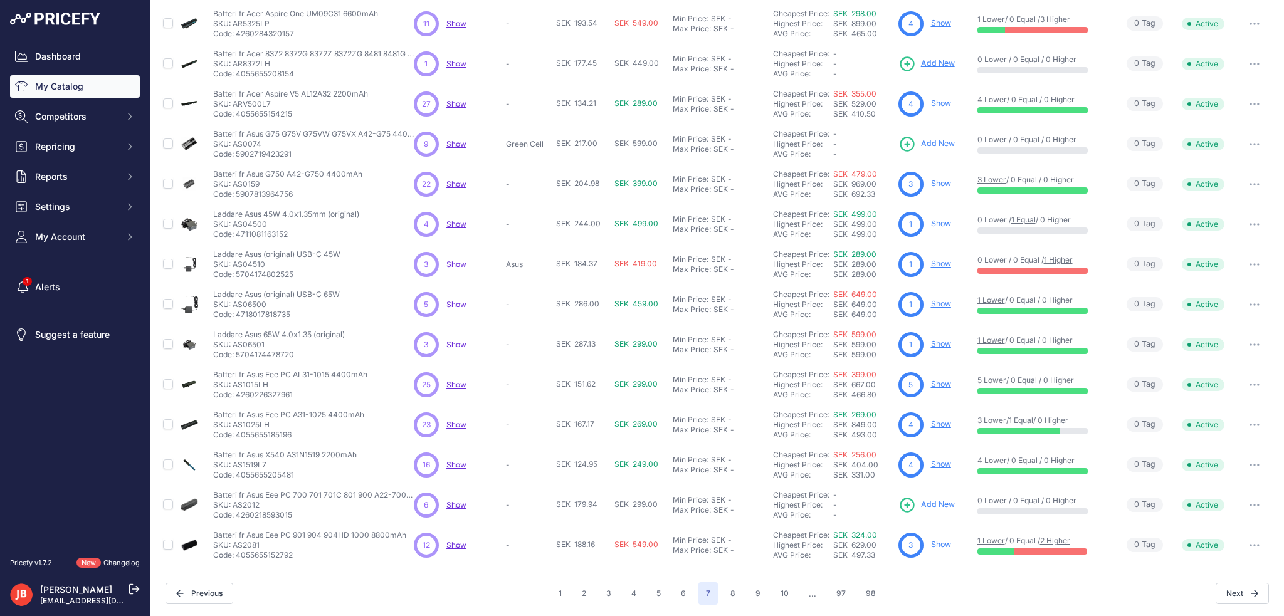
scroll to position [10, 0]
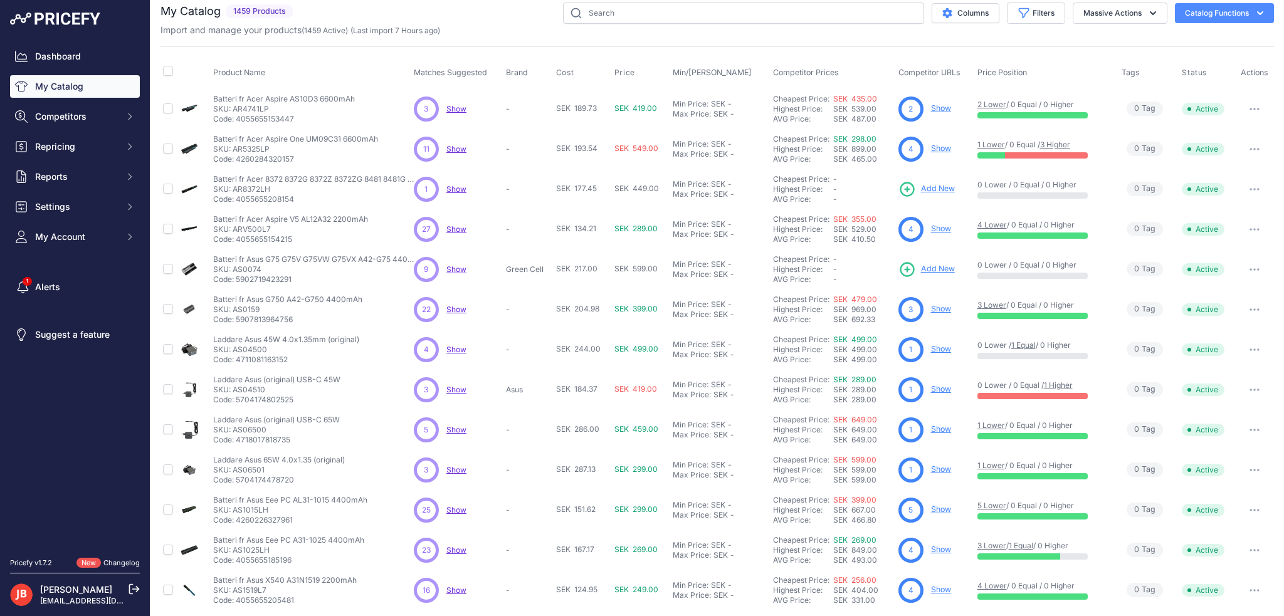
click at [450, 229] on span "Show" at bounding box center [456, 228] width 20 height 9
click at [458, 310] on span "Show" at bounding box center [456, 309] width 20 height 9
click at [453, 104] on span "Show" at bounding box center [456, 108] width 20 height 9
click at [449, 229] on span "Show" at bounding box center [456, 228] width 20 height 9
click at [453, 305] on span "Show" at bounding box center [456, 309] width 20 height 9
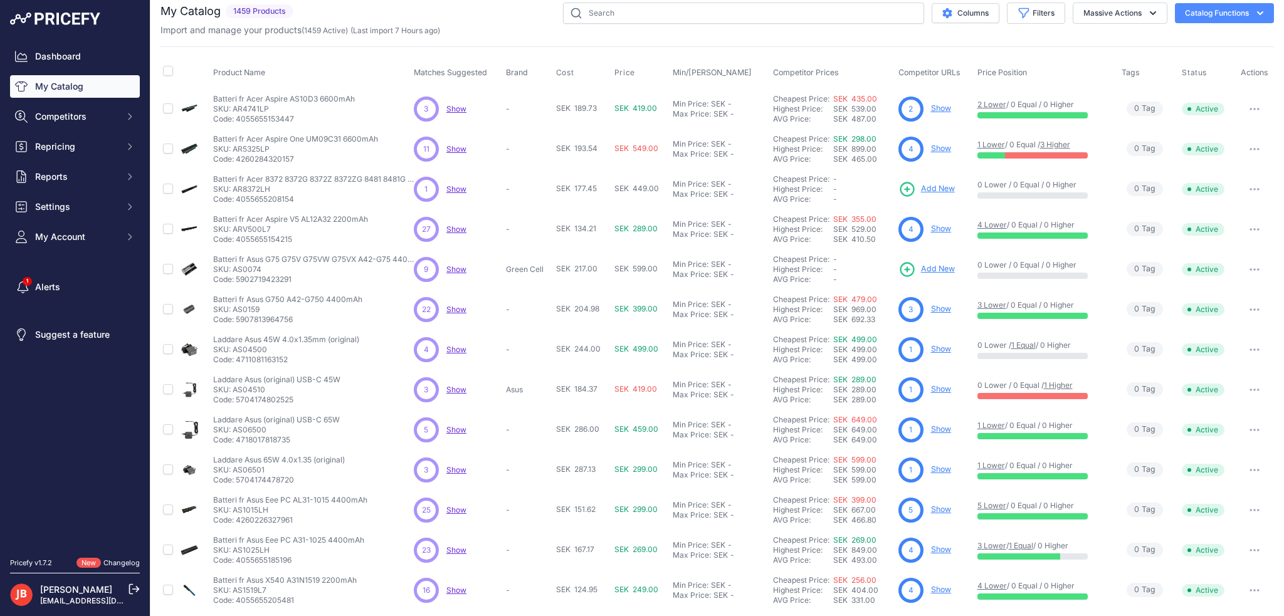
click at [454, 345] on span "Show" at bounding box center [456, 349] width 20 height 9
click at [458, 431] on span "Show" at bounding box center [456, 429] width 20 height 9
click at [451, 506] on span "Show" at bounding box center [456, 509] width 20 height 9
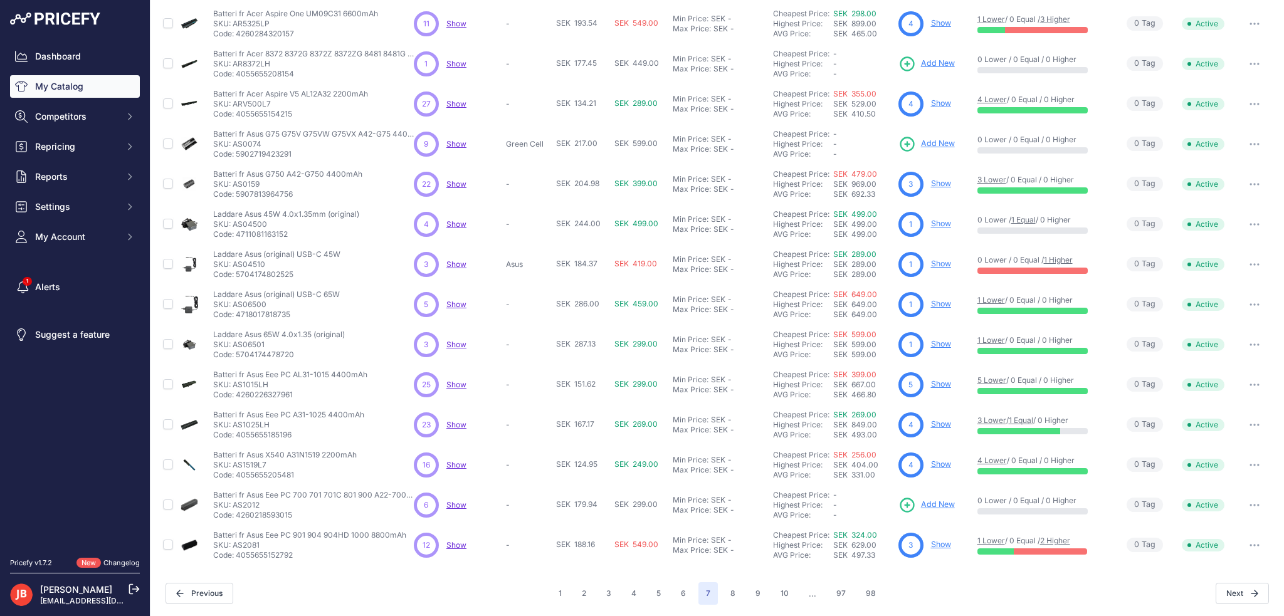
scroll to position [0, 0]
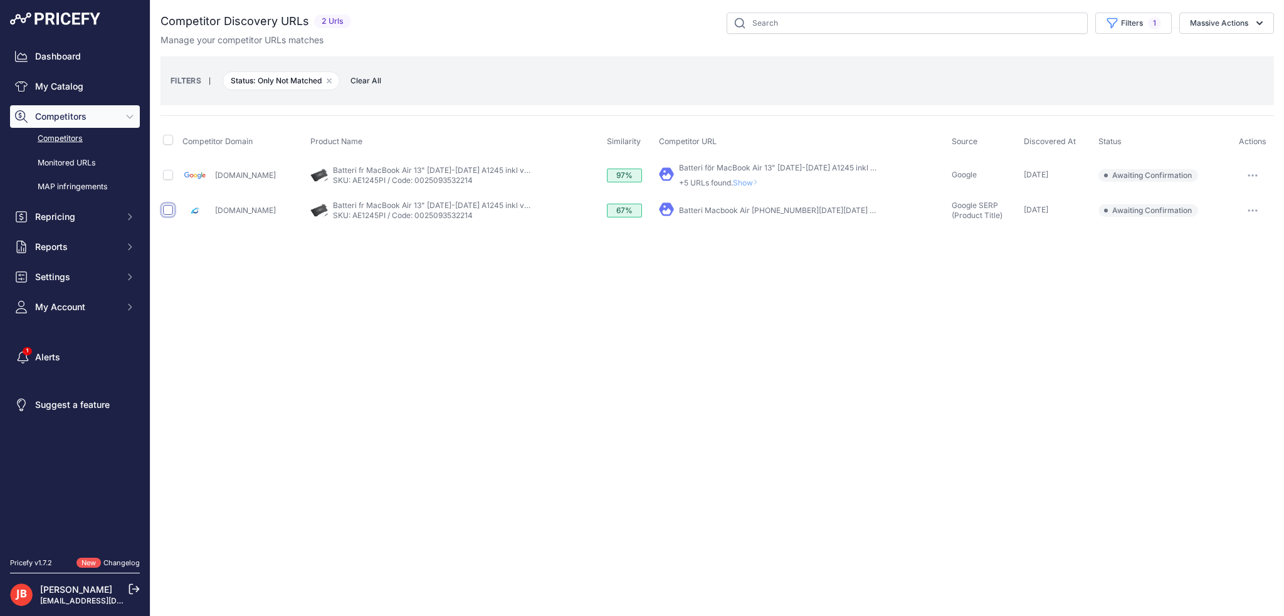
click at [170, 207] on input "checkbox" at bounding box center [168, 210] width 10 height 10
checkbox input "true"
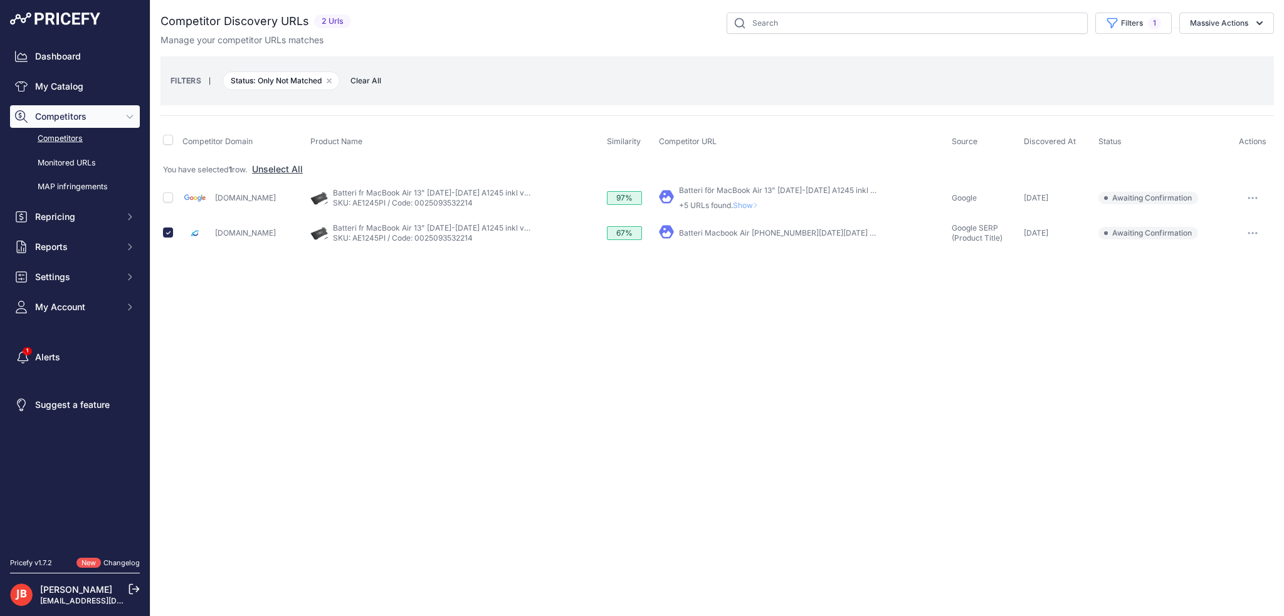
click at [1255, 234] on button "button" at bounding box center [1252, 233] width 25 height 18
click at [1224, 260] on button "Confirm match" at bounding box center [1219, 259] width 103 height 20
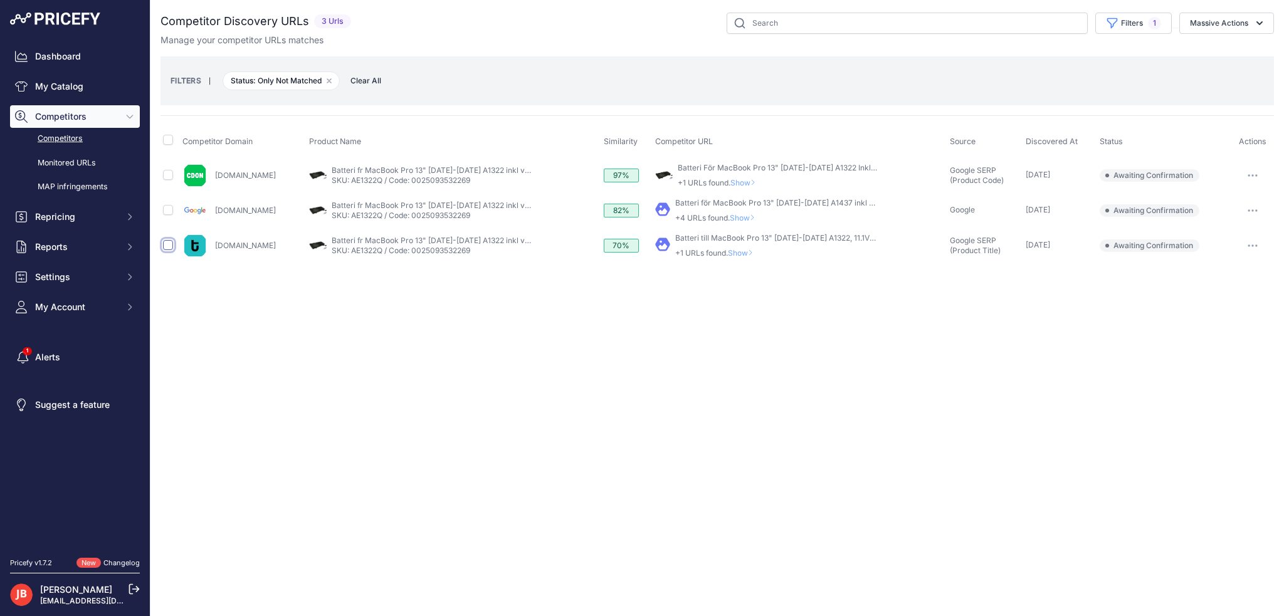
click at [168, 248] on input "checkbox" at bounding box center [168, 245] width 10 height 10
checkbox input "true"
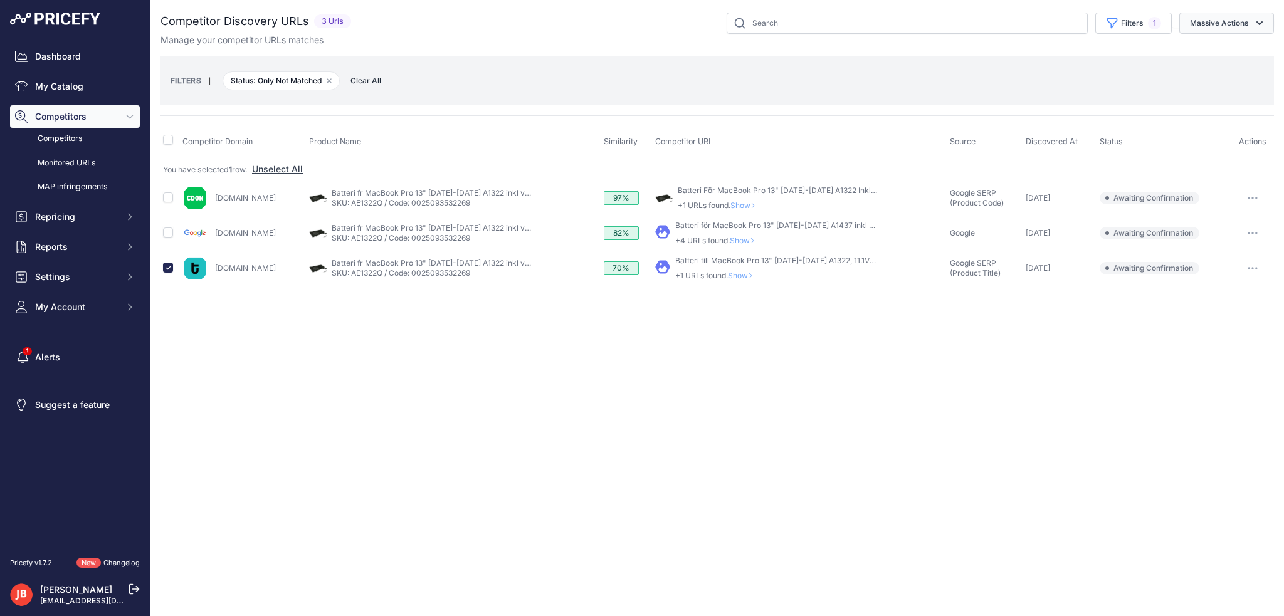
click at [1215, 20] on button "Massive Actions" at bounding box center [1226, 23] width 95 height 21
click at [1214, 51] on span "Confirm Match" at bounding box center [1213, 52] width 61 height 11
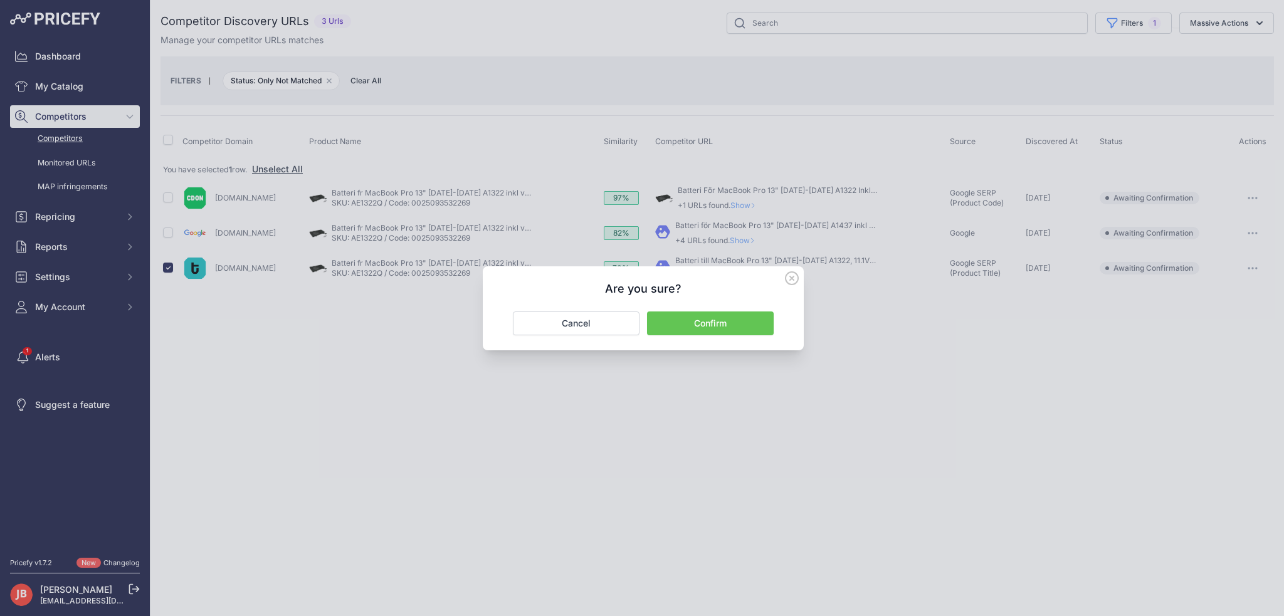
click at [722, 323] on button "Confirm" at bounding box center [710, 324] width 127 height 24
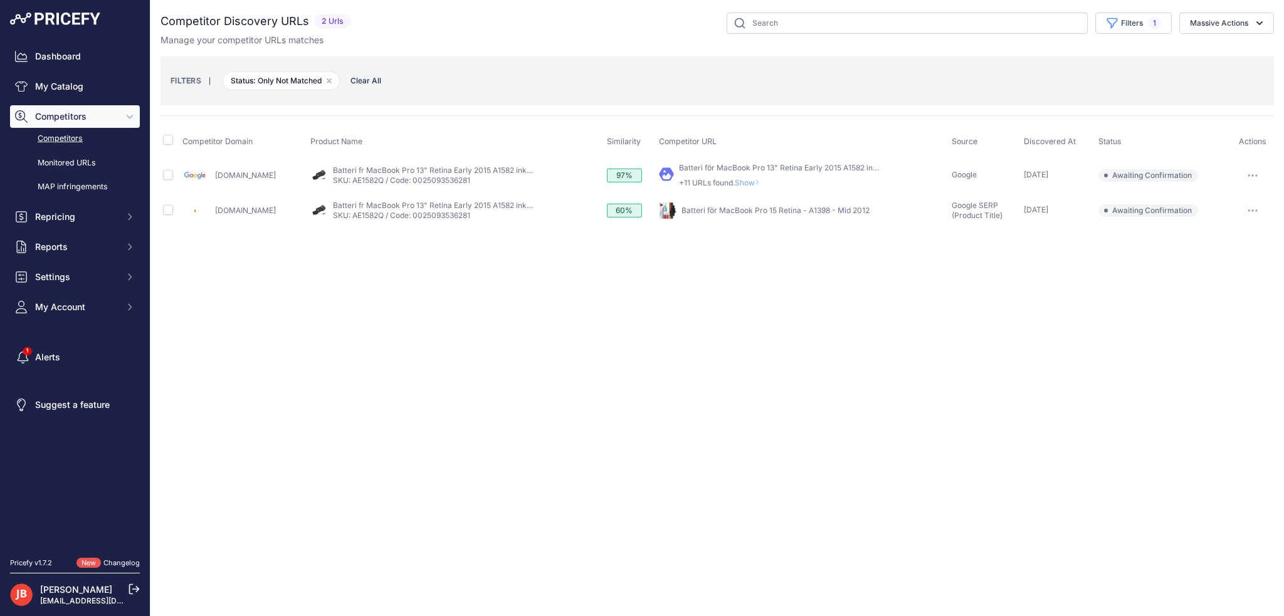
click at [684, 207] on link "Batteri för MacBook Pro 15 Retina - A1398 - Mid 2012" at bounding box center [775, 210] width 188 height 9
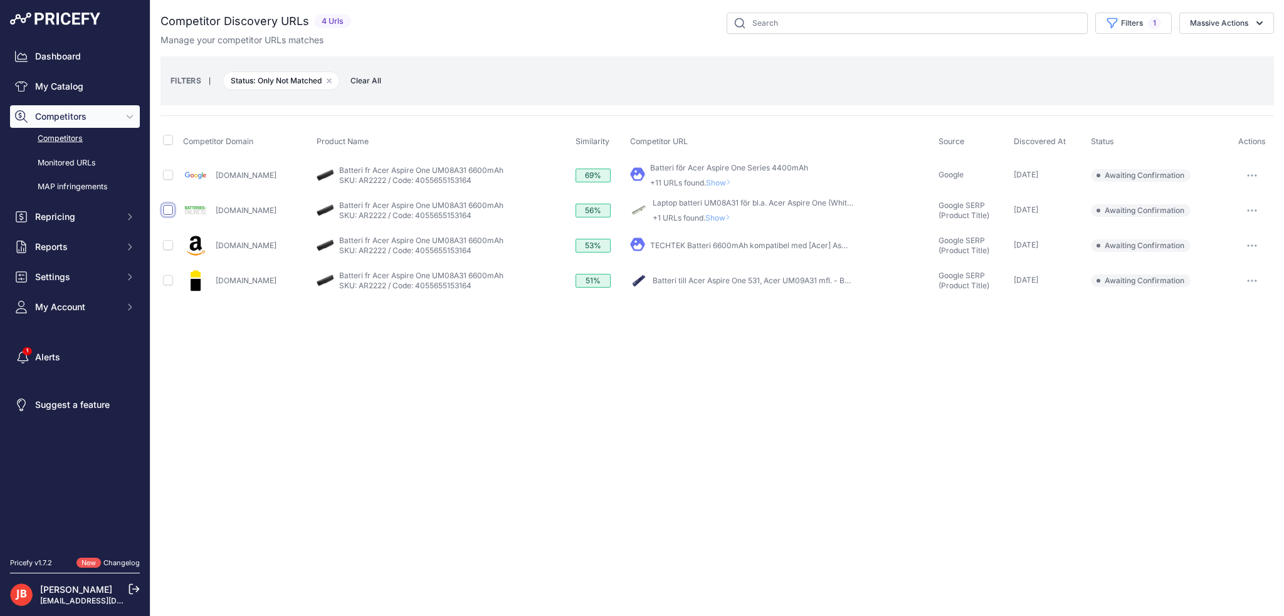
click at [165, 210] on input "checkbox" at bounding box center [168, 210] width 10 height 10
checkbox input "true"
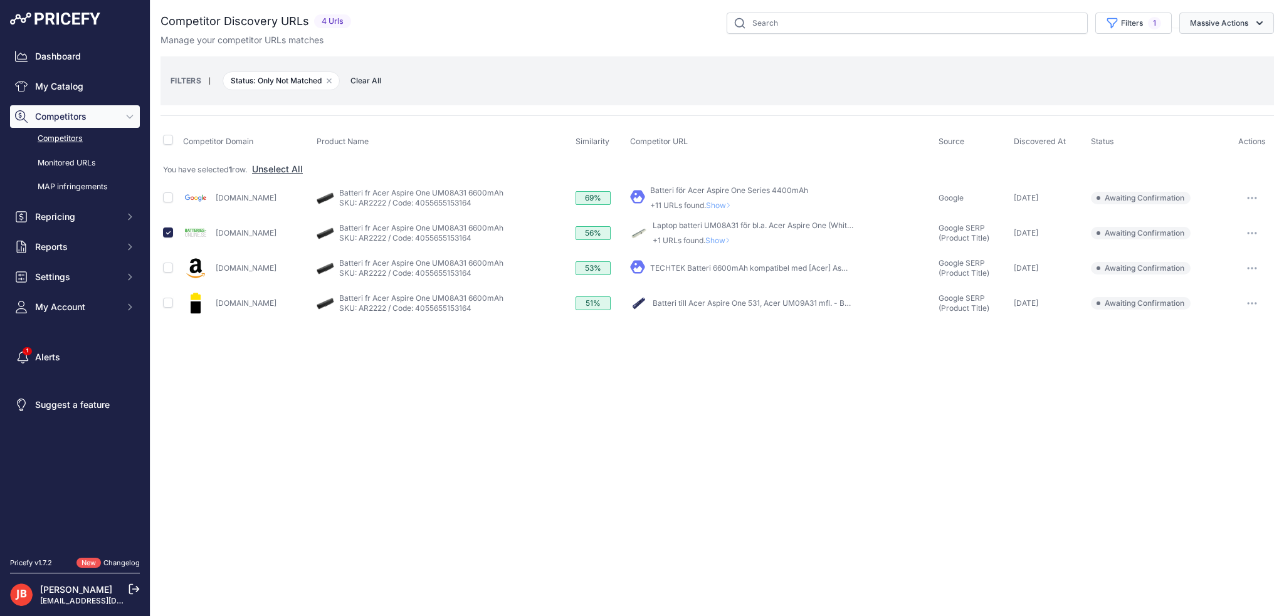
click at [1236, 22] on button "Massive Actions" at bounding box center [1226, 23] width 95 height 21
click at [1229, 55] on span "Confirm Match" at bounding box center [1213, 52] width 61 height 11
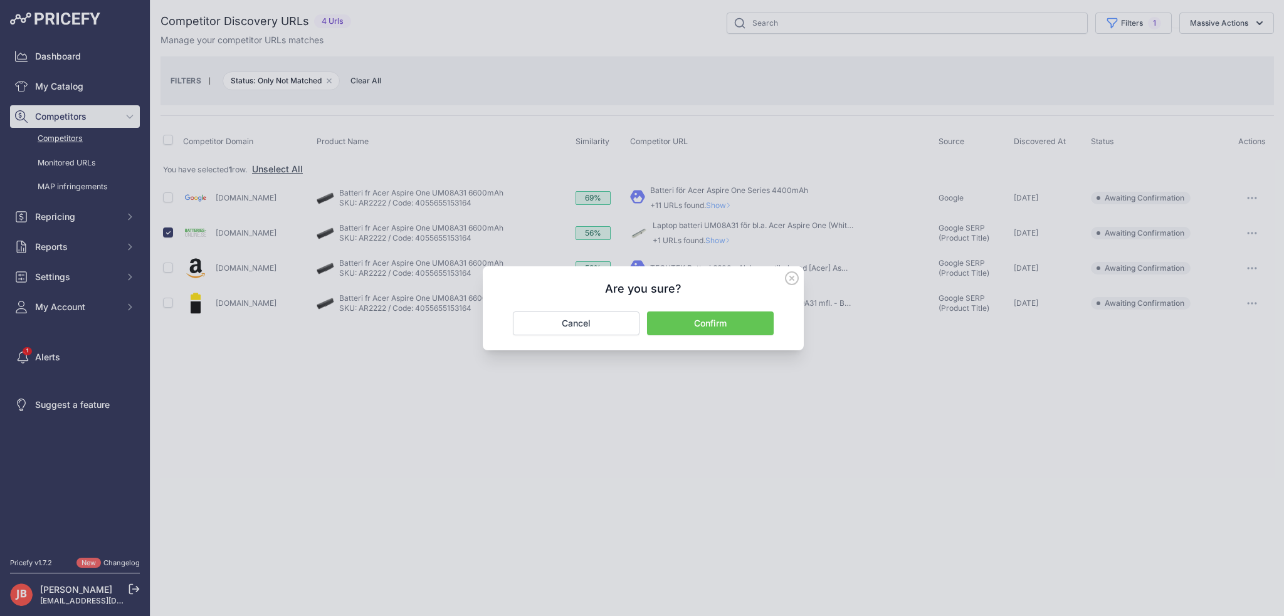
click at [735, 323] on button "Confirm" at bounding box center [710, 324] width 127 height 24
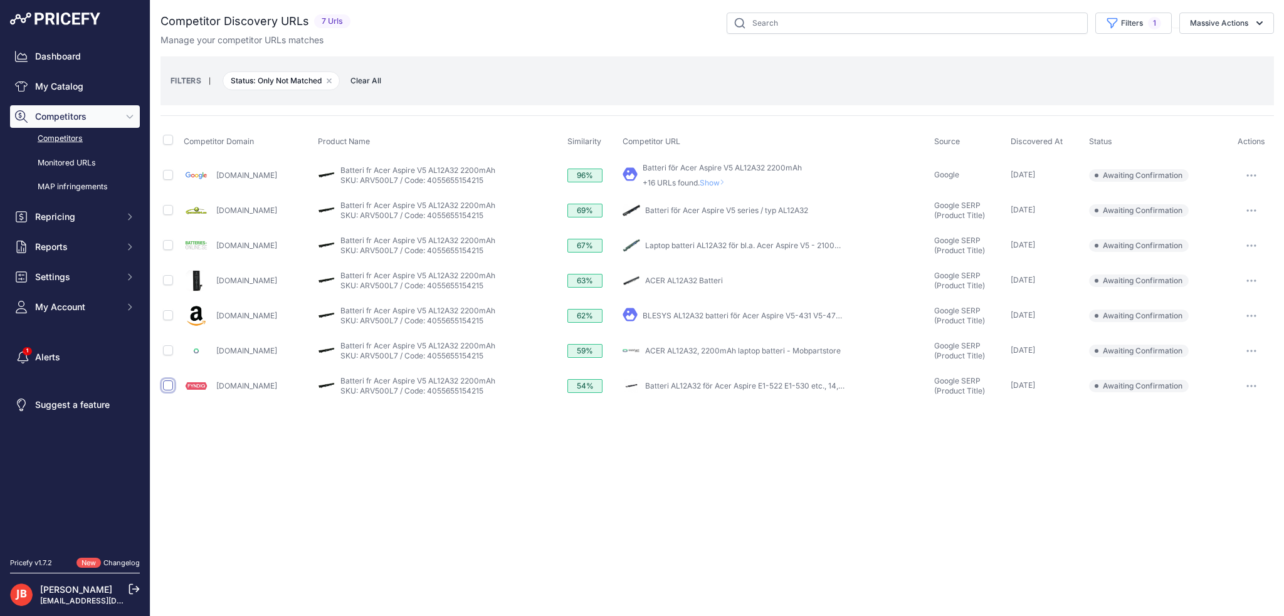
click at [170, 388] on input "checkbox" at bounding box center [168, 385] width 10 height 10
checkbox input "true"
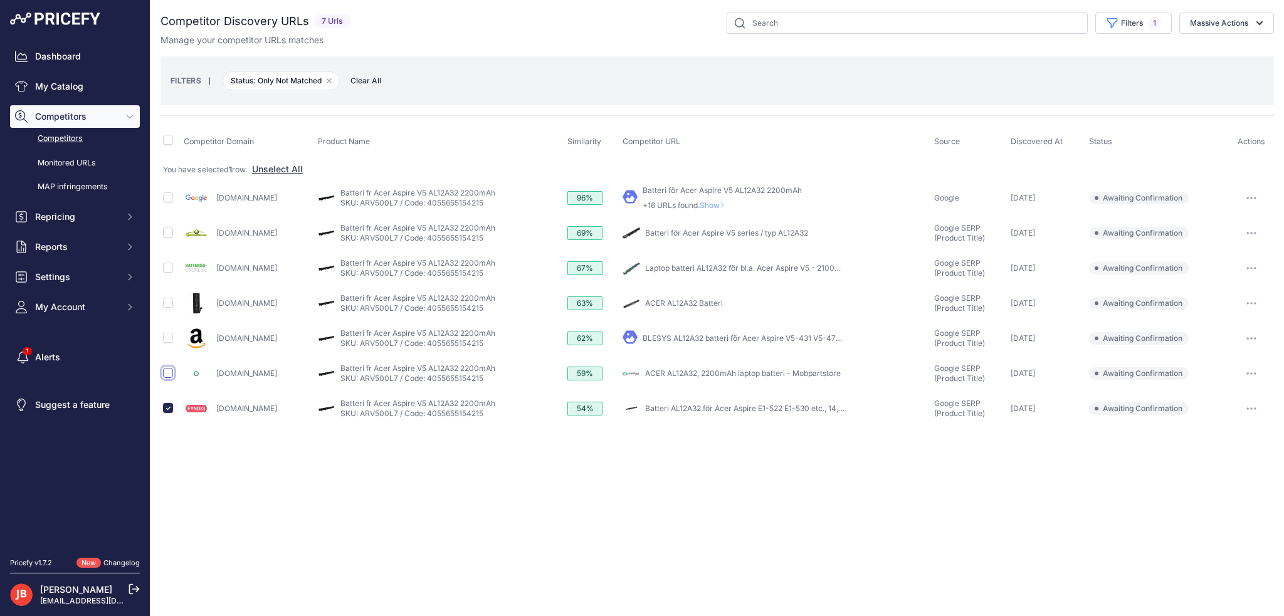
click at [168, 368] on input "checkbox" at bounding box center [168, 373] width 10 height 10
checkbox input "true"
click at [165, 340] on input "checkbox" at bounding box center [168, 338] width 10 height 10
checkbox input "true"
click at [170, 305] on input "checkbox" at bounding box center [168, 303] width 10 height 10
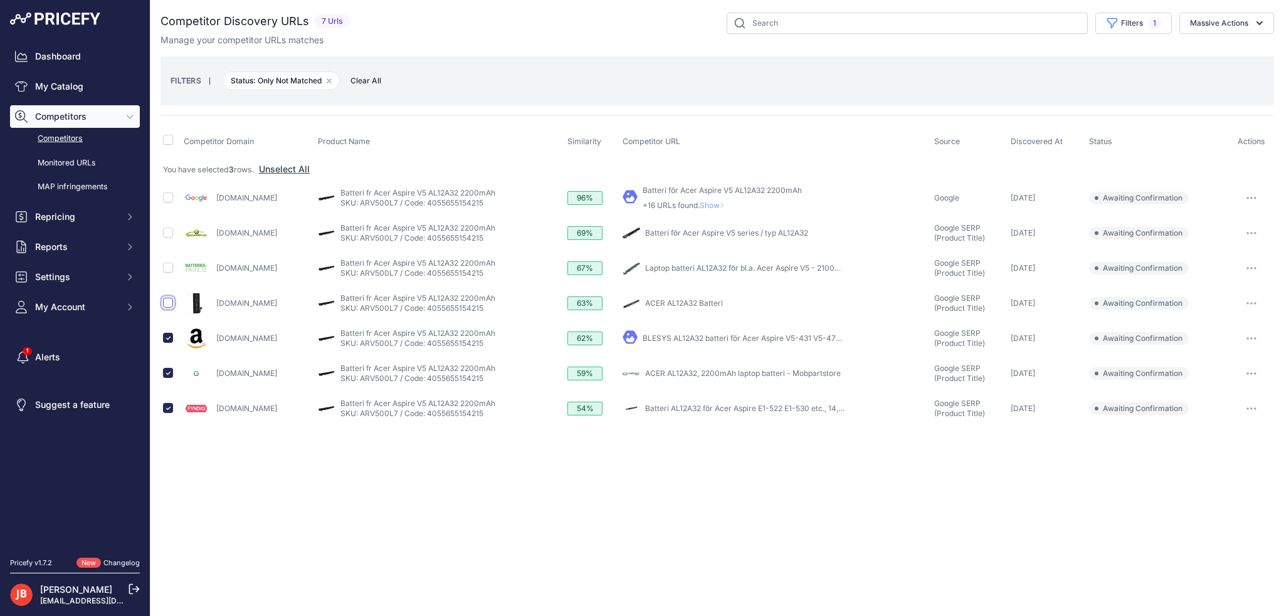
checkbox input "true"
click at [169, 268] on input "checkbox" at bounding box center [168, 268] width 10 height 10
checkbox input "true"
click at [166, 230] on input "checkbox" at bounding box center [168, 233] width 10 height 10
checkbox input "true"
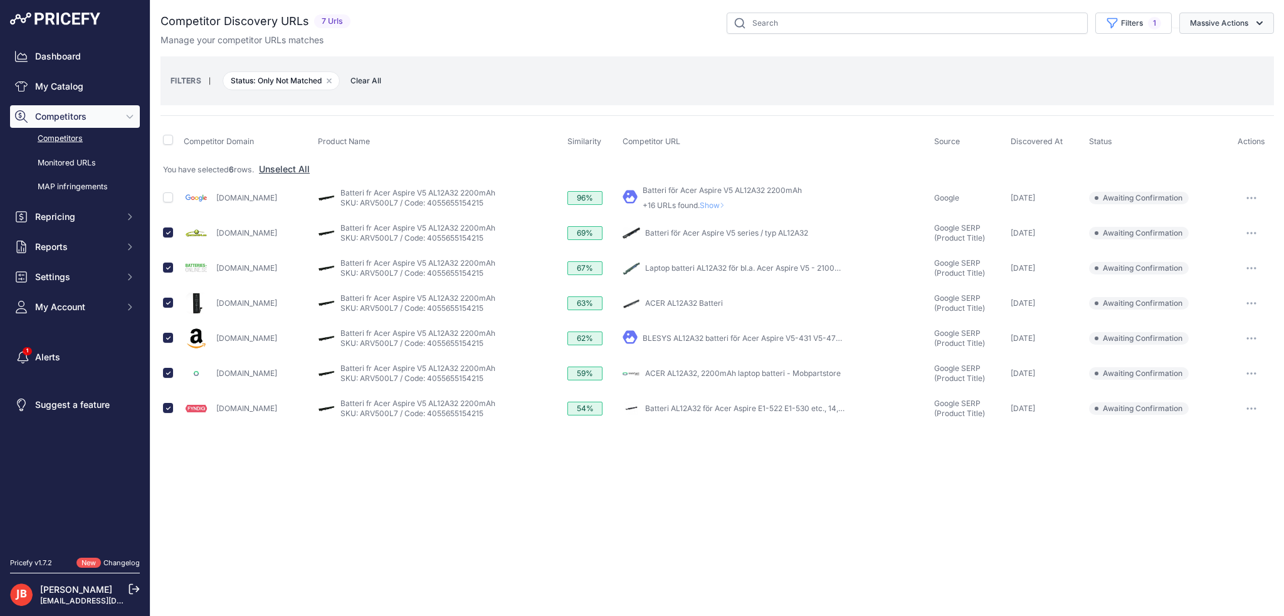
click at [1235, 21] on button "Massive Actions" at bounding box center [1226, 23] width 95 height 21
click at [1223, 44] on button "Confirm Match" at bounding box center [1223, 52] width 100 height 23
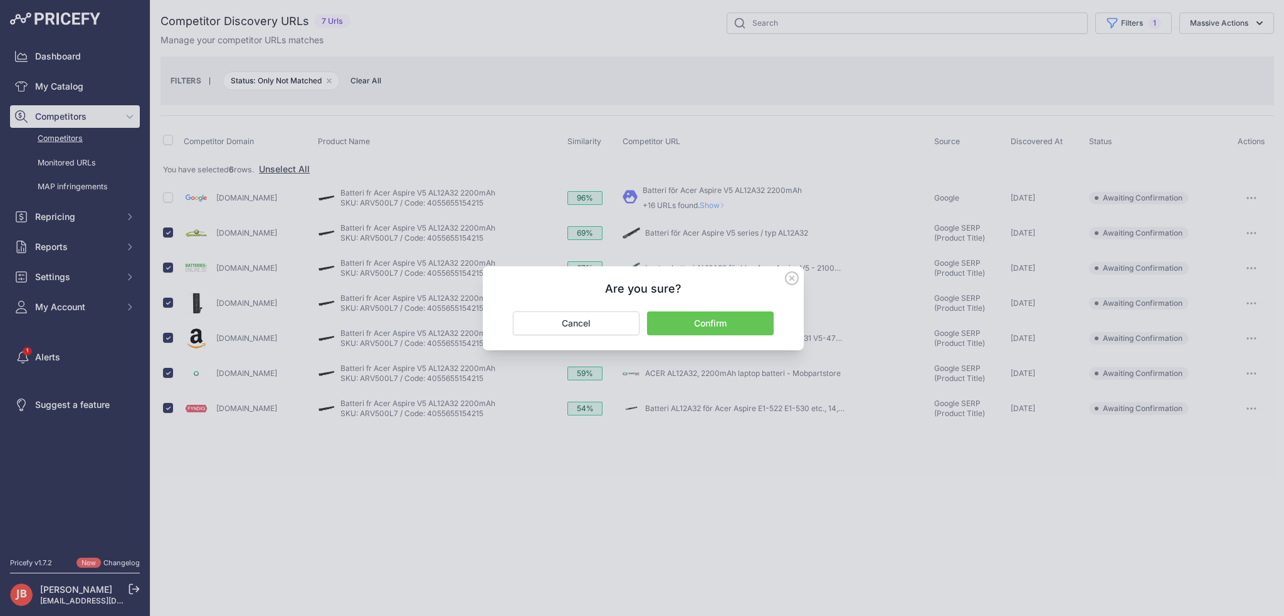
click at [722, 307] on div "Are you sure? Confirm Cancel" at bounding box center [643, 308] width 321 height 84
click at [727, 308] on div "Are you sure? Confirm Cancel" at bounding box center [643, 308] width 321 height 84
click at [729, 317] on button "Confirm" at bounding box center [710, 324] width 127 height 24
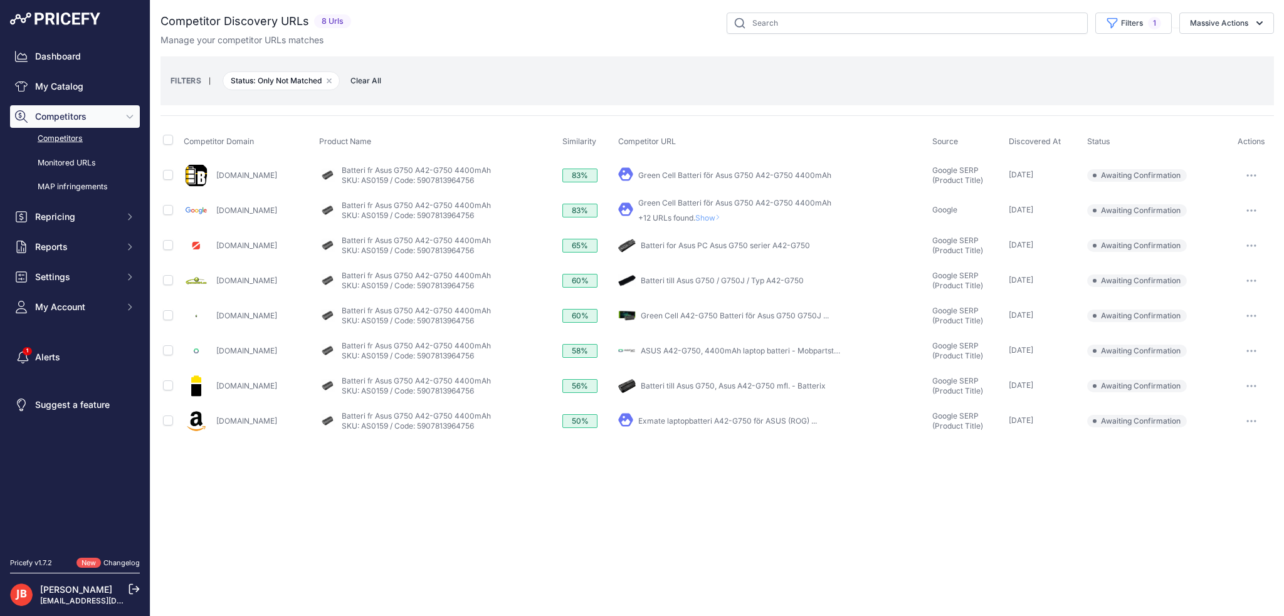
click at [161, 136] on th at bounding box center [170, 141] width 21 height 31
click at [167, 140] on input "checkbox" at bounding box center [168, 140] width 10 height 10
checkbox input "true"
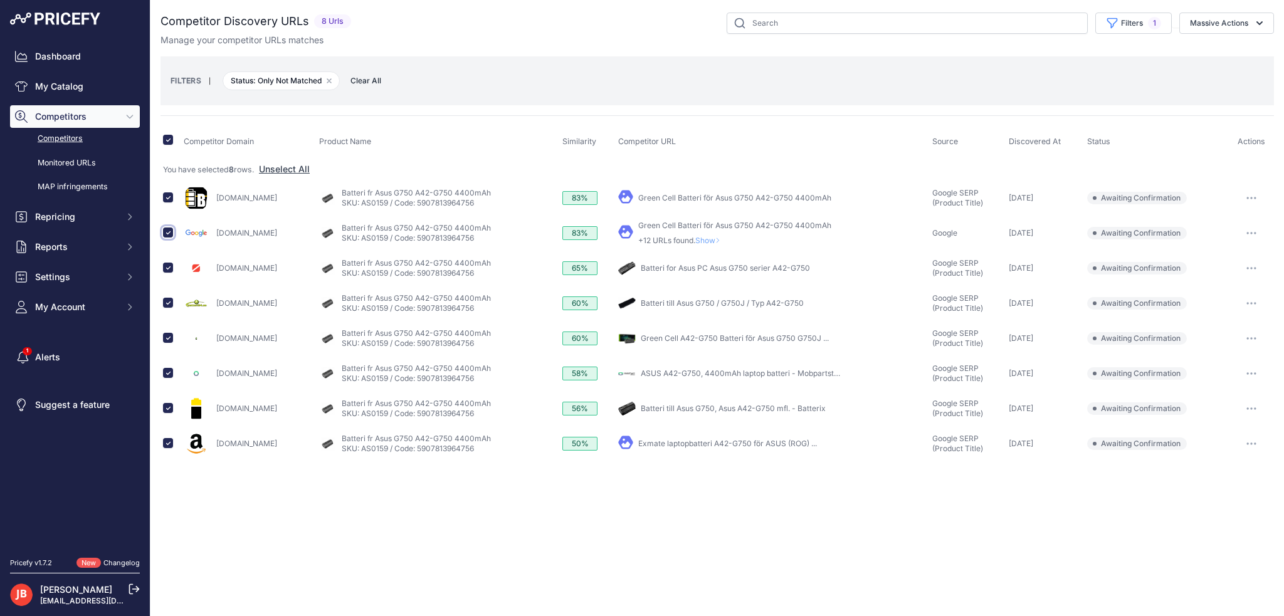
click at [165, 228] on input "checkbox" at bounding box center [168, 233] width 10 height 10
checkbox input "false"
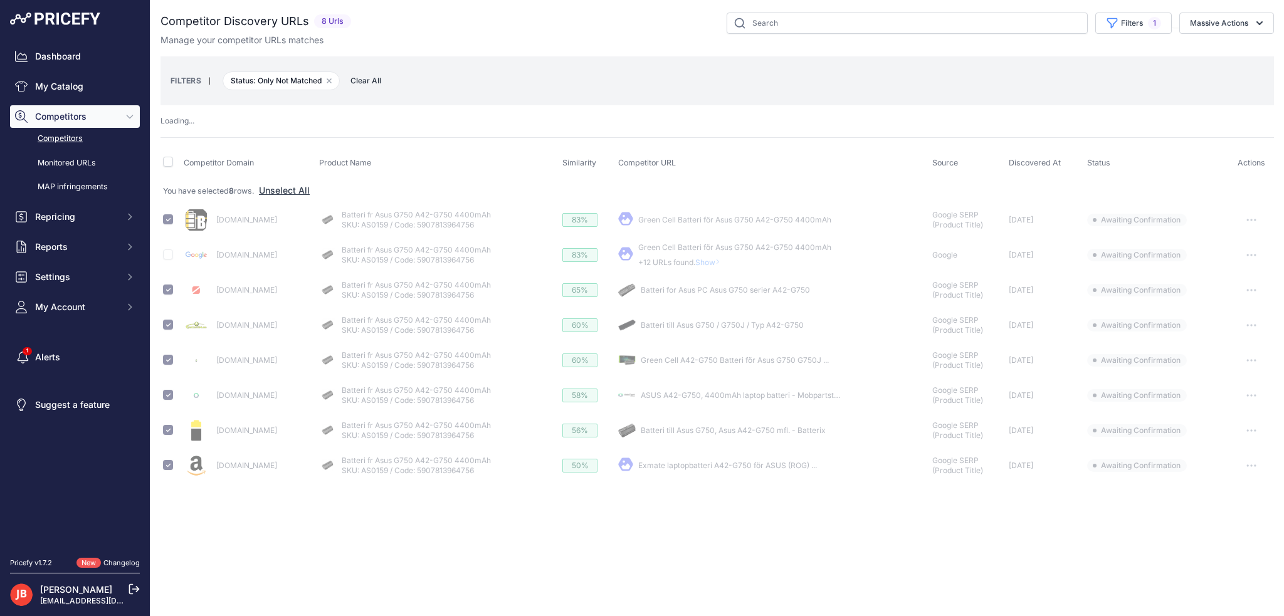
checkbox input "false"
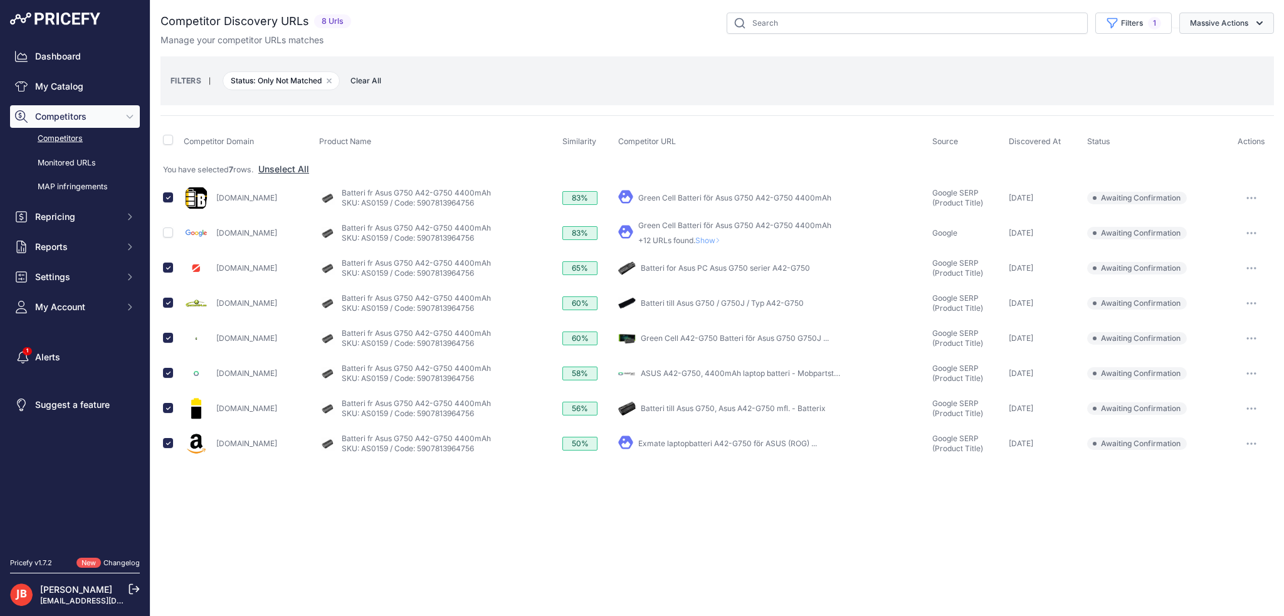
click at [1228, 19] on button "Massive Actions" at bounding box center [1226, 23] width 95 height 21
click at [1221, 53] on span "Confirm Match" at bounding box center [1213, 52] width 61 height 11
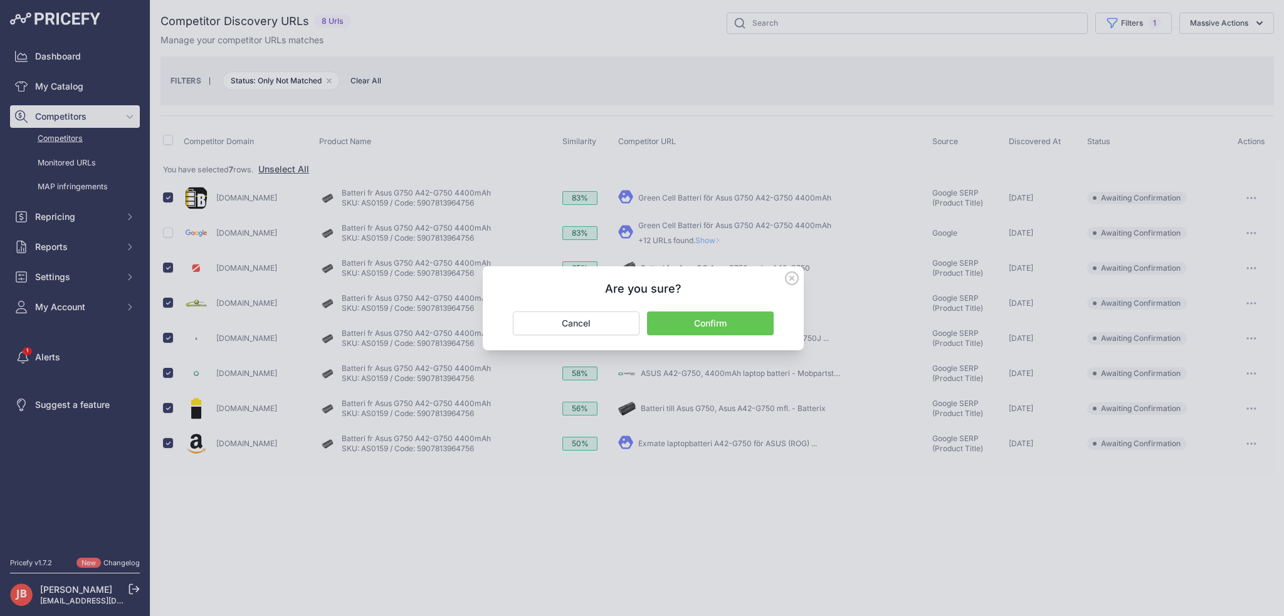
click at [719, 322] on button "Confirm" at bounding box center [710, 324] width 127 height 24
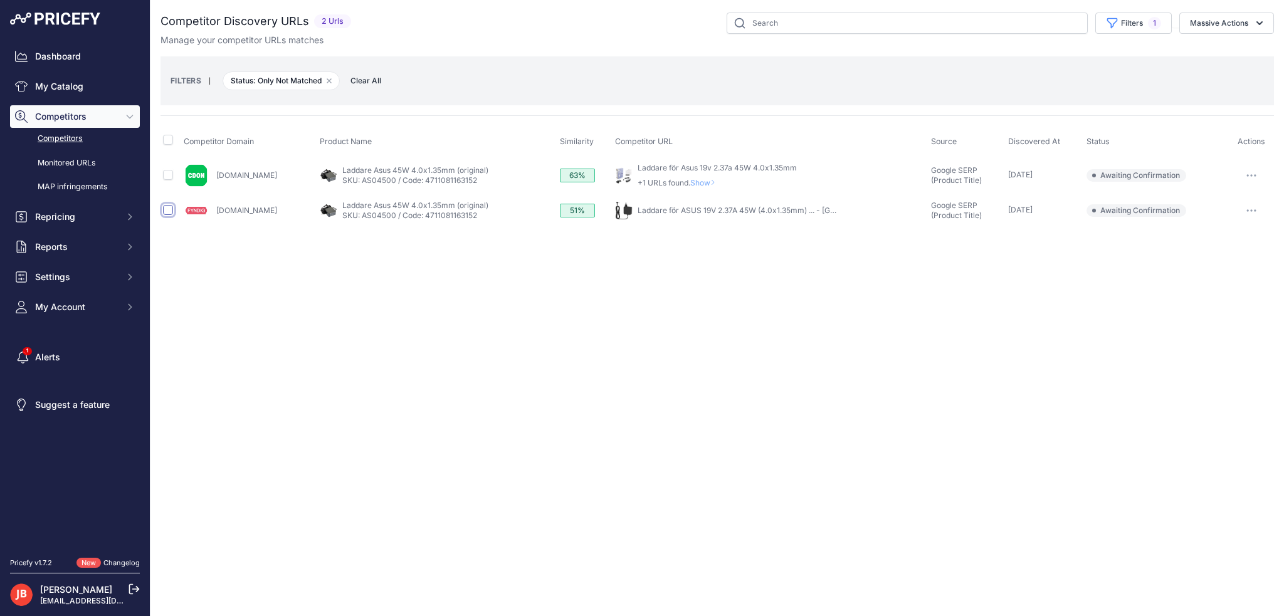
click at [172, 210] on input "checkbox" at bounding box center [168, 210] width 10 height 10
checkbox input "true"
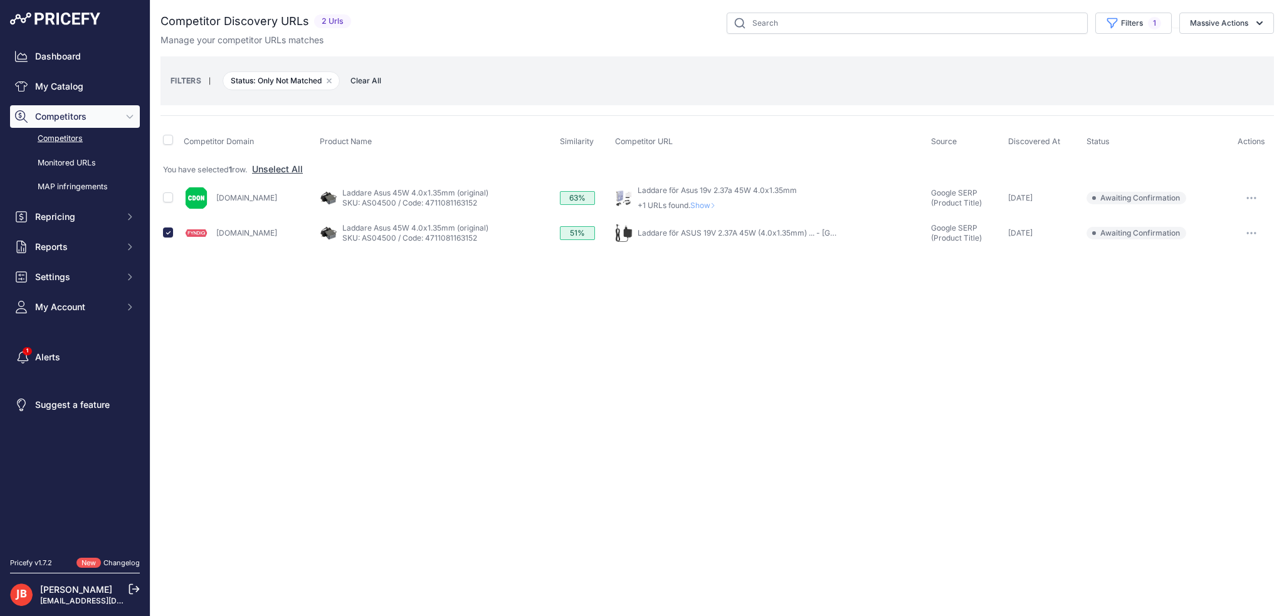
click at [1244, 13] on button "Massive Actions" at bounding box center [1226, 23] width 95 height 21
click at [1234, 48] on span "Confirm Match" at bounding box center [1213, 52] width 61 height 11
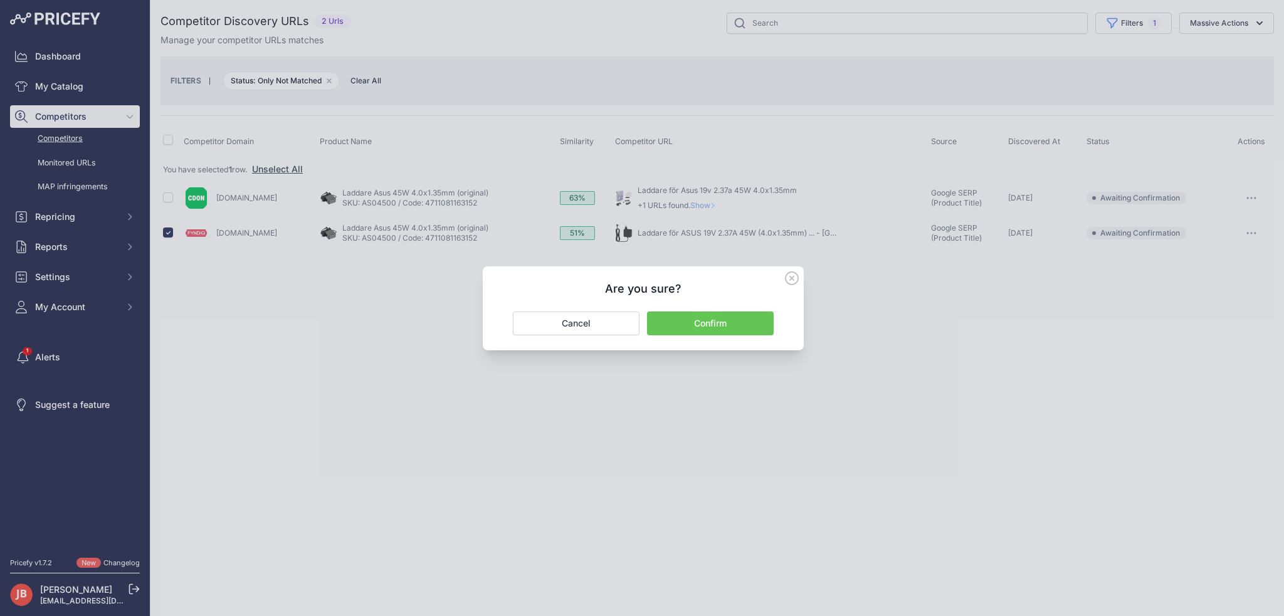
click at [677, 323] on button "Confirm" at bounding box center [710, 324] width 127 height 24
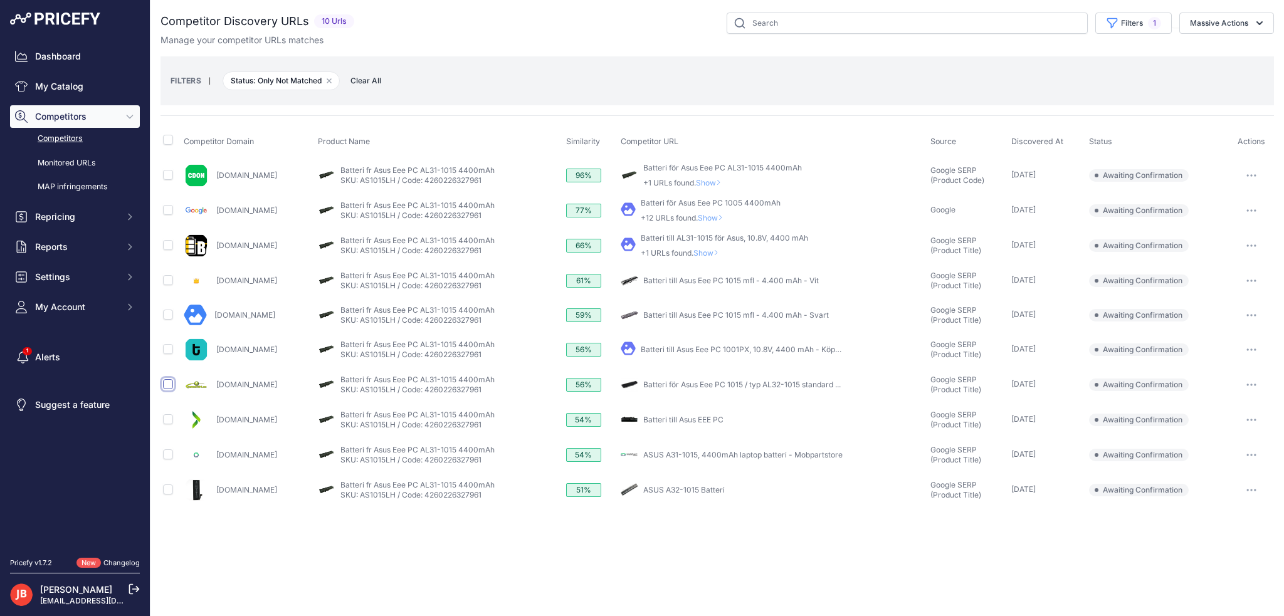
click at [164, 383] on input "checkbox" at bounding box center [168, 384] width 10 height 10
checkbox input "true"
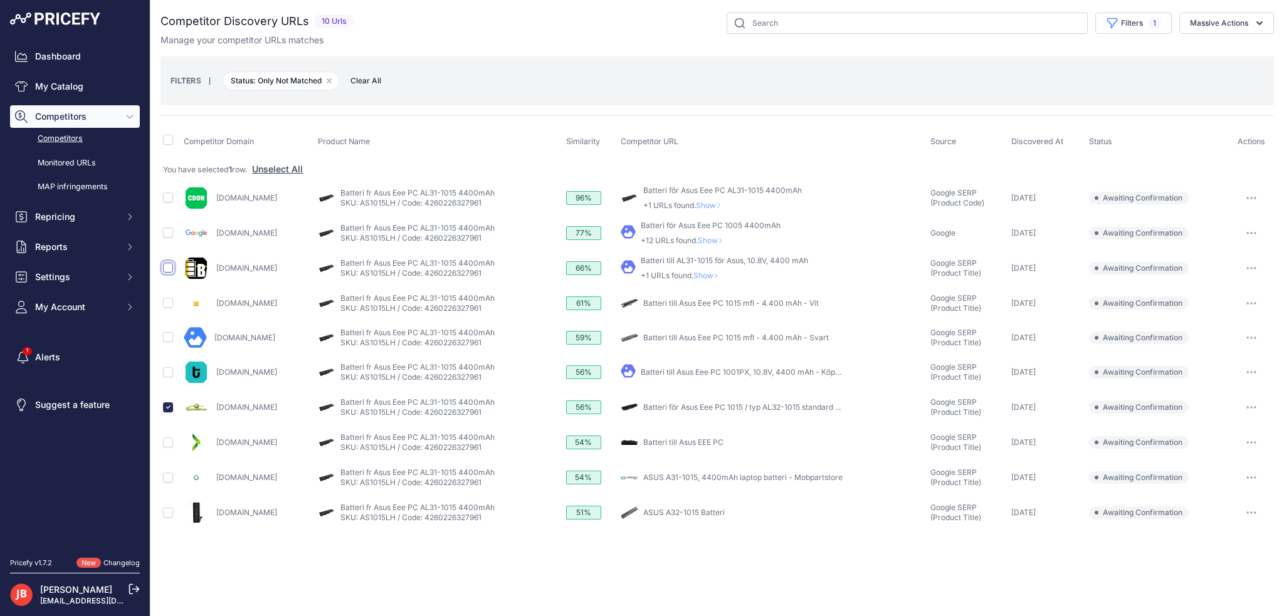
click at [168, 265] on input "checkbox" at bounding box center [168, 268] width 10 height 10
checkbox input "true"
click at [168, 475] on input "checkbox" at bounding box center [168, 478] width 10 height 10
checkbox input "true"
click at [1231, 17] on button "Massive Actions" at bounding box center [1226, 23] width 95 height 21
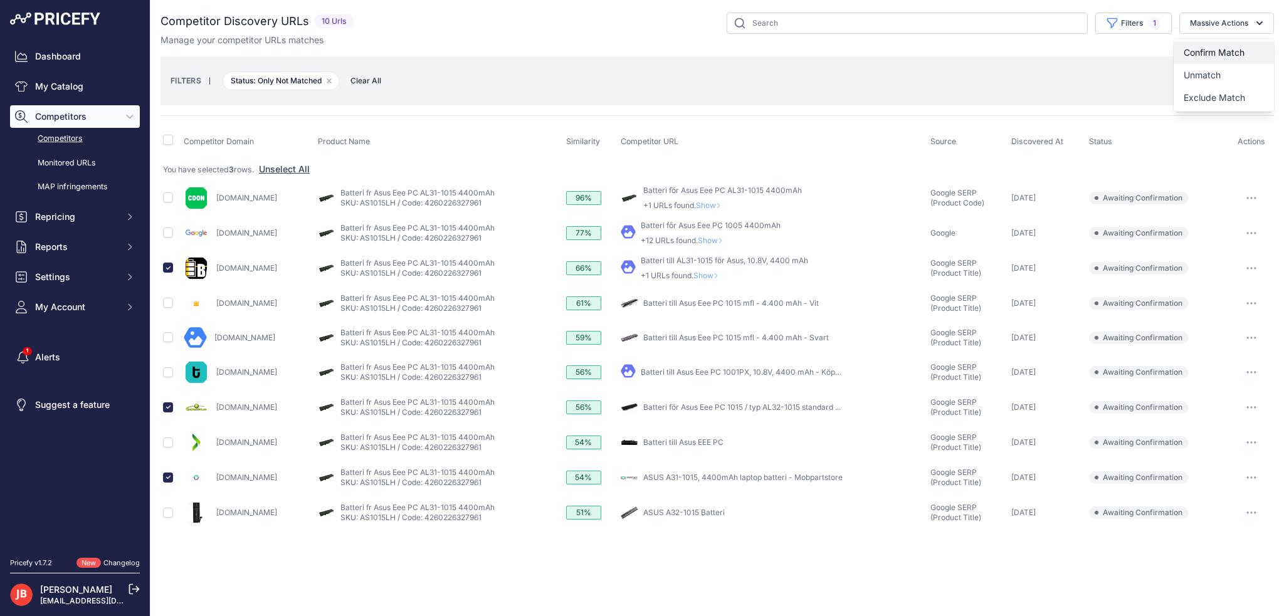
click at [1225, 55] on span "Confirm Match" at bounding box center [1213, 52] width 61 height 11
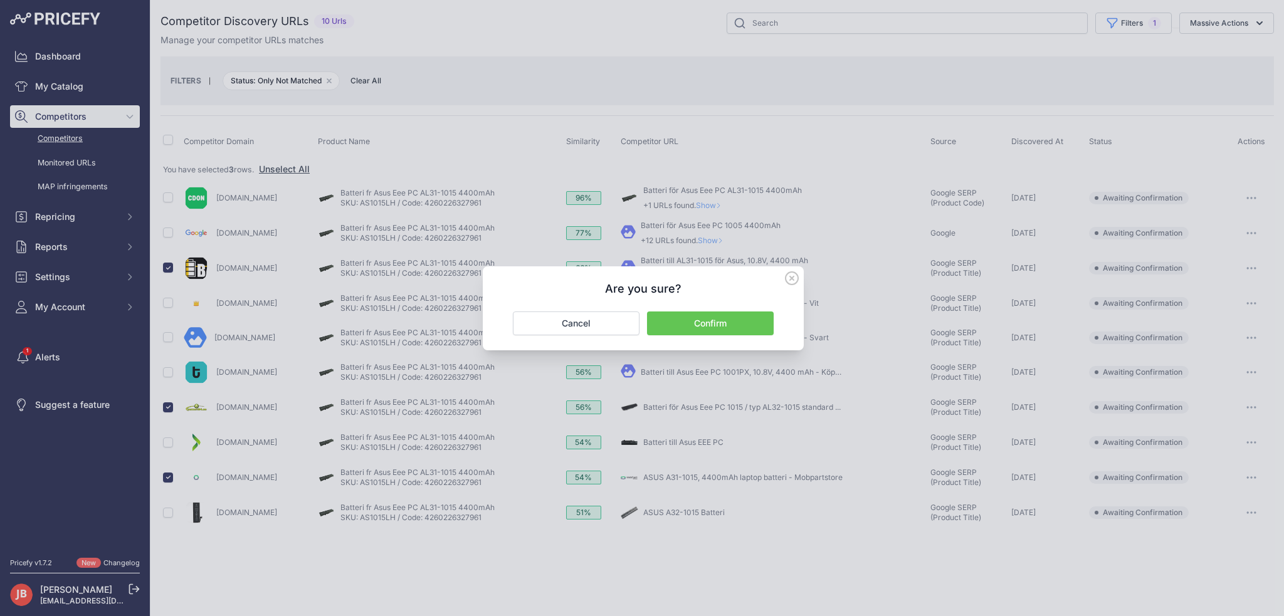
click at [692, 318] on button "Confirm" at bounding box center [710, 324] width 127 height 24
